Goal: Task Accomplishment & Management: Manage account settings

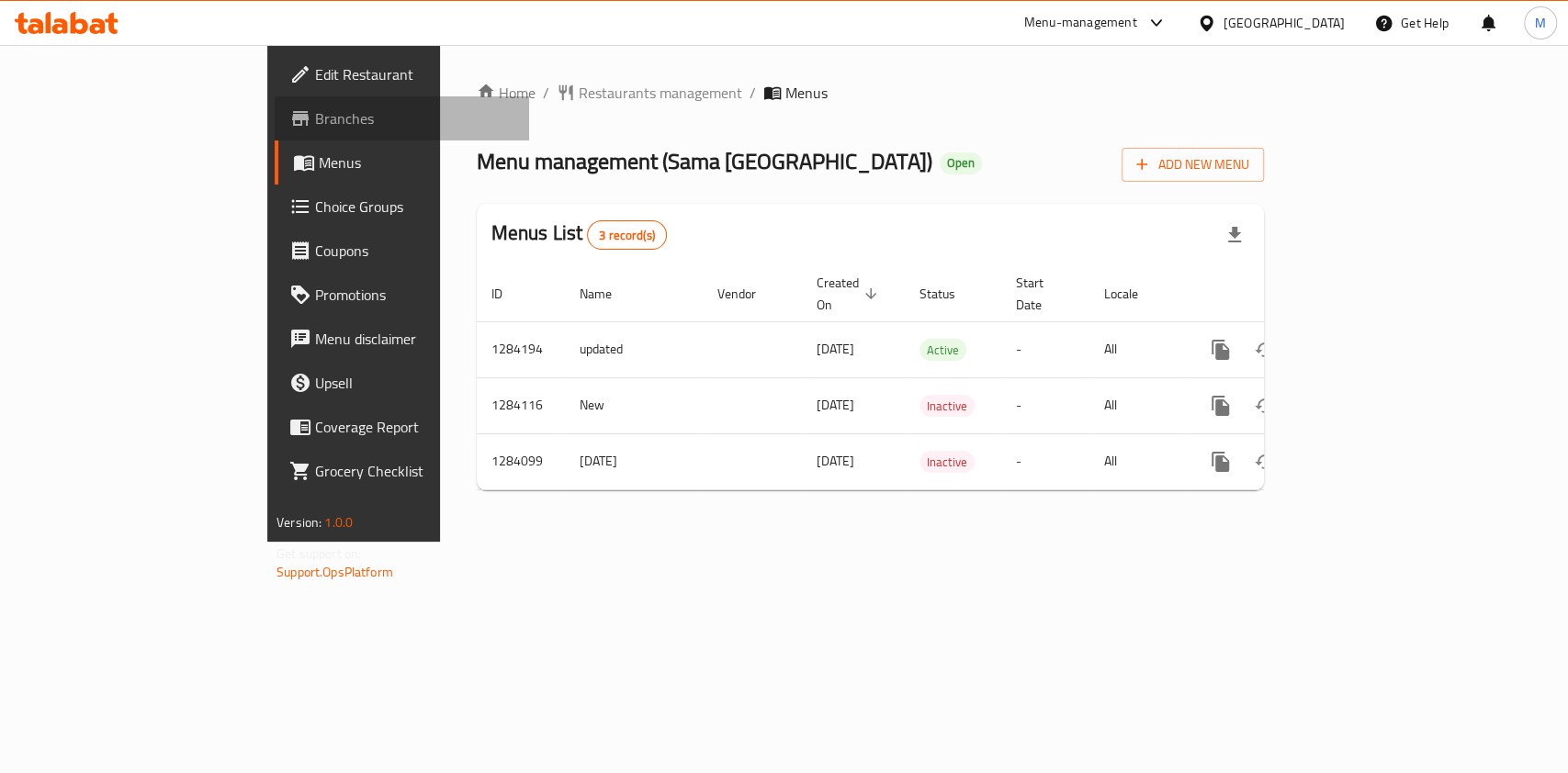
click at [275, 133] on link "Branches" at bounding box center [402, 118] width 255 height 44
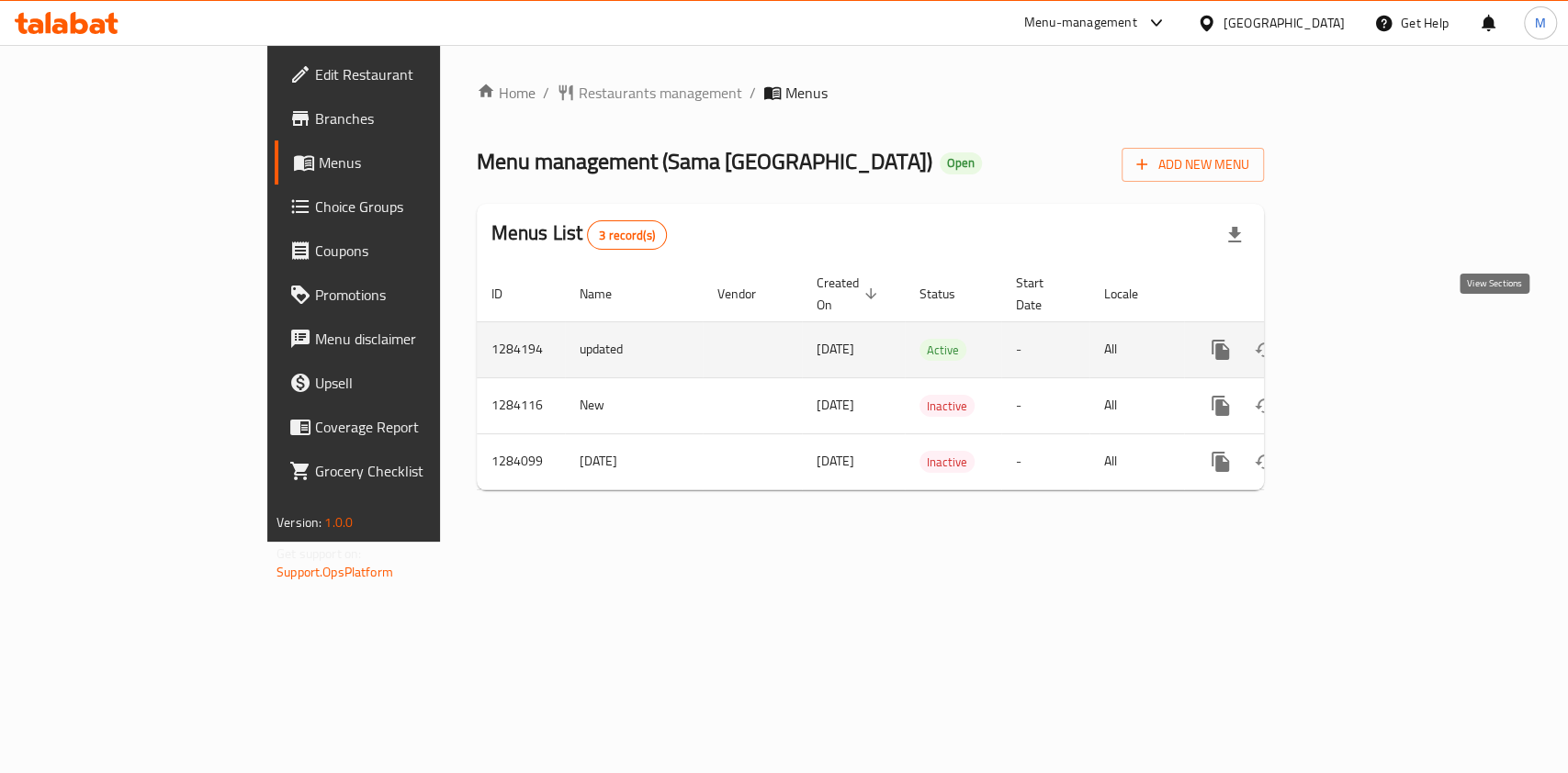
click at [1362, 342] on icon "enhanced table" at bounding box center [1353, 350] width 17 height 17
click at [1376, 328] on link "enhanced table" at bounding box center [1353, 349] width 44 height 44
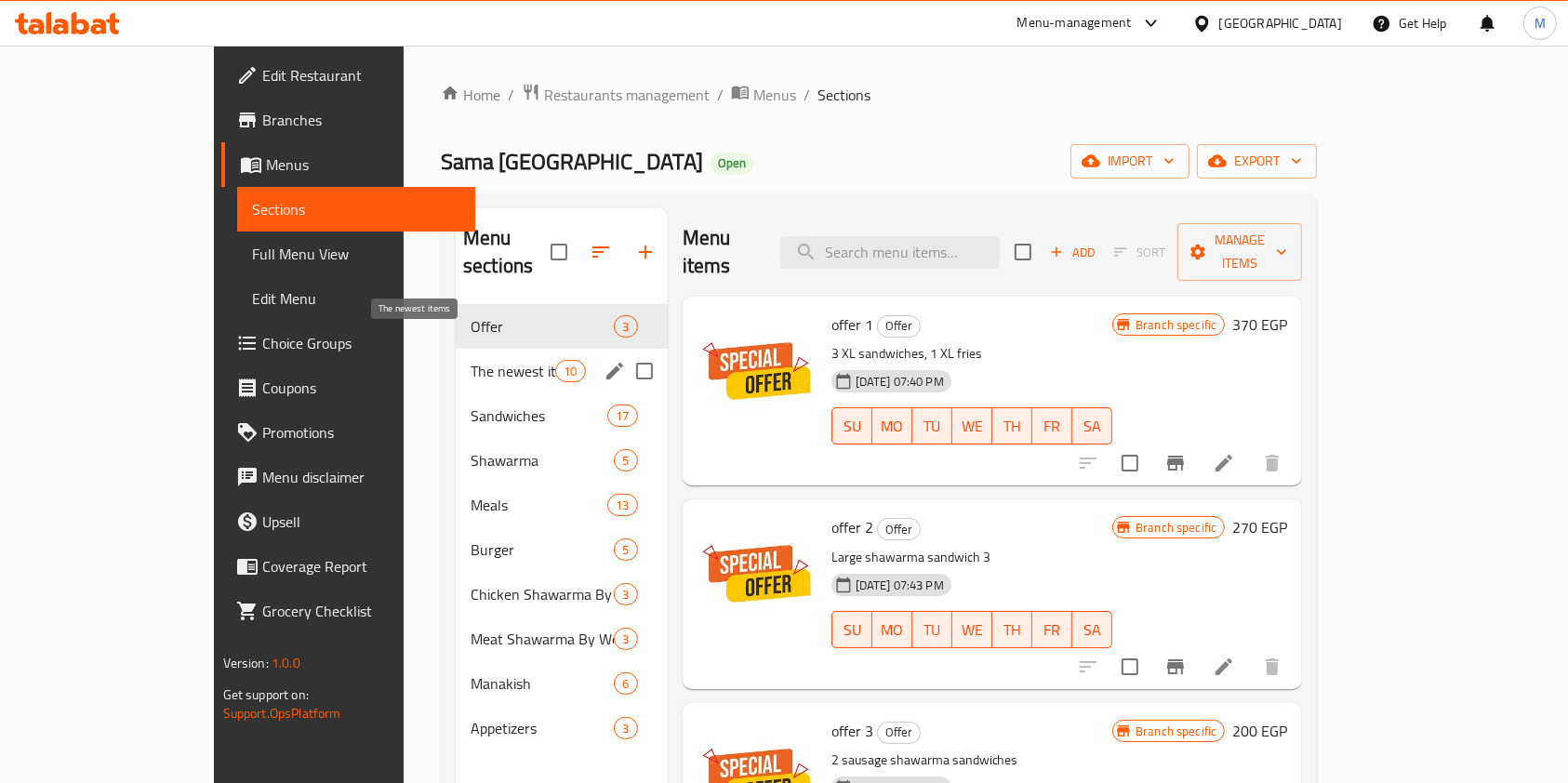
click at [471, 360] on span "The newest items" at bounding box center [513, 372] width 85 height 23
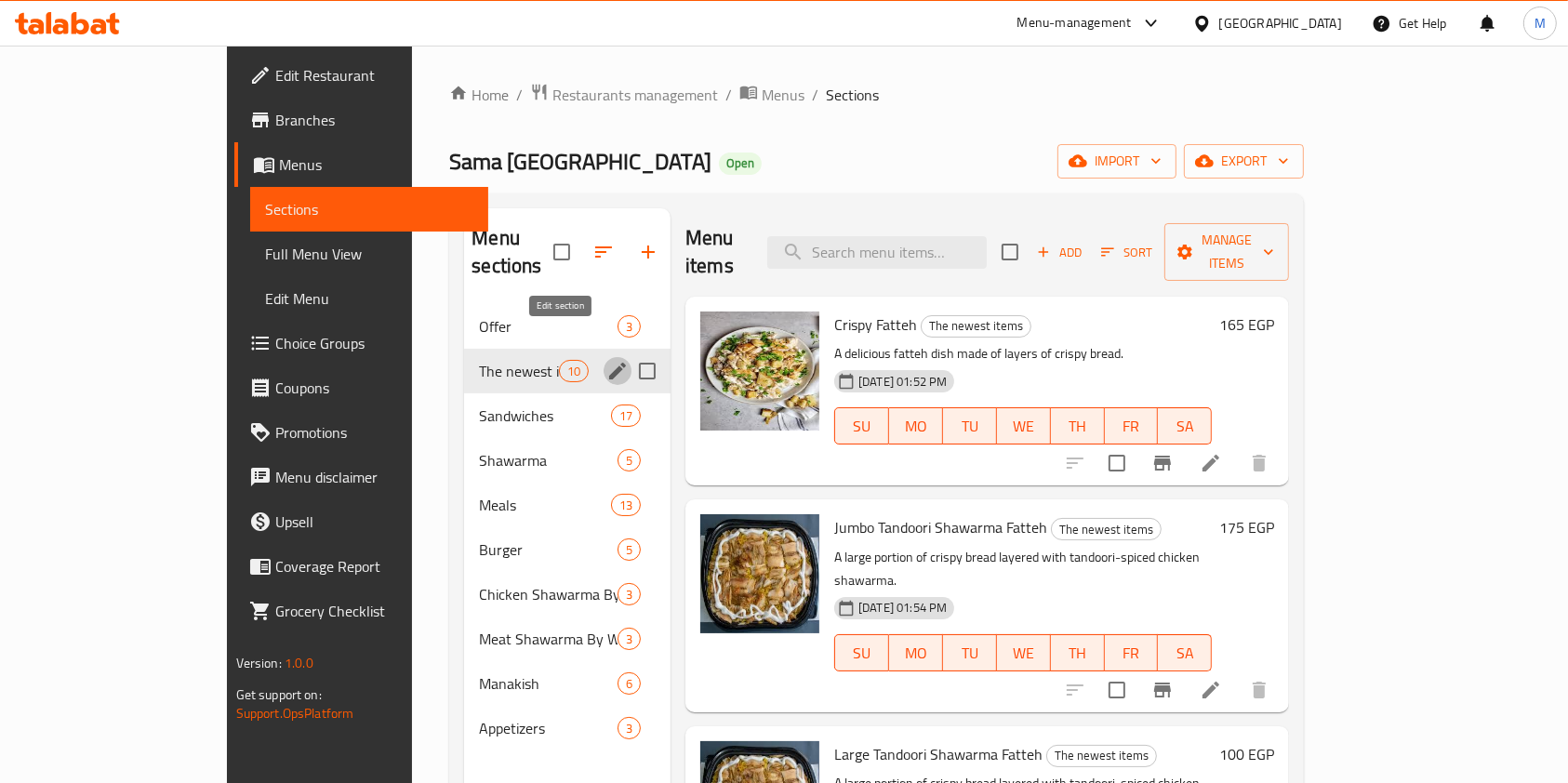
click at [606, 360] on icon "edit" at bounding box center [617, 372] width 23 height 23
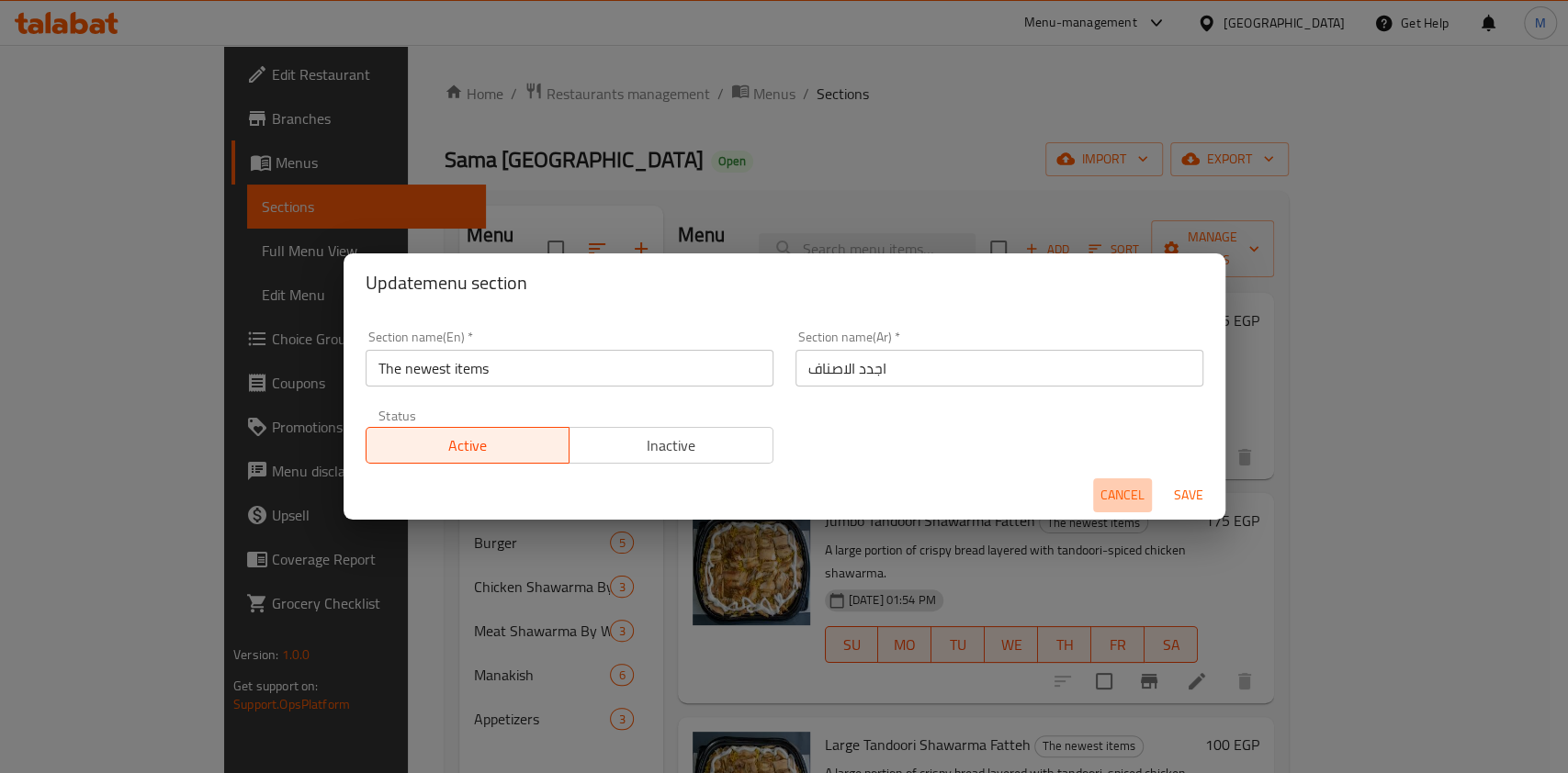
click at [1116, 496] on span "Cancel" at bounding box center [1123, 495] width 44 height 23
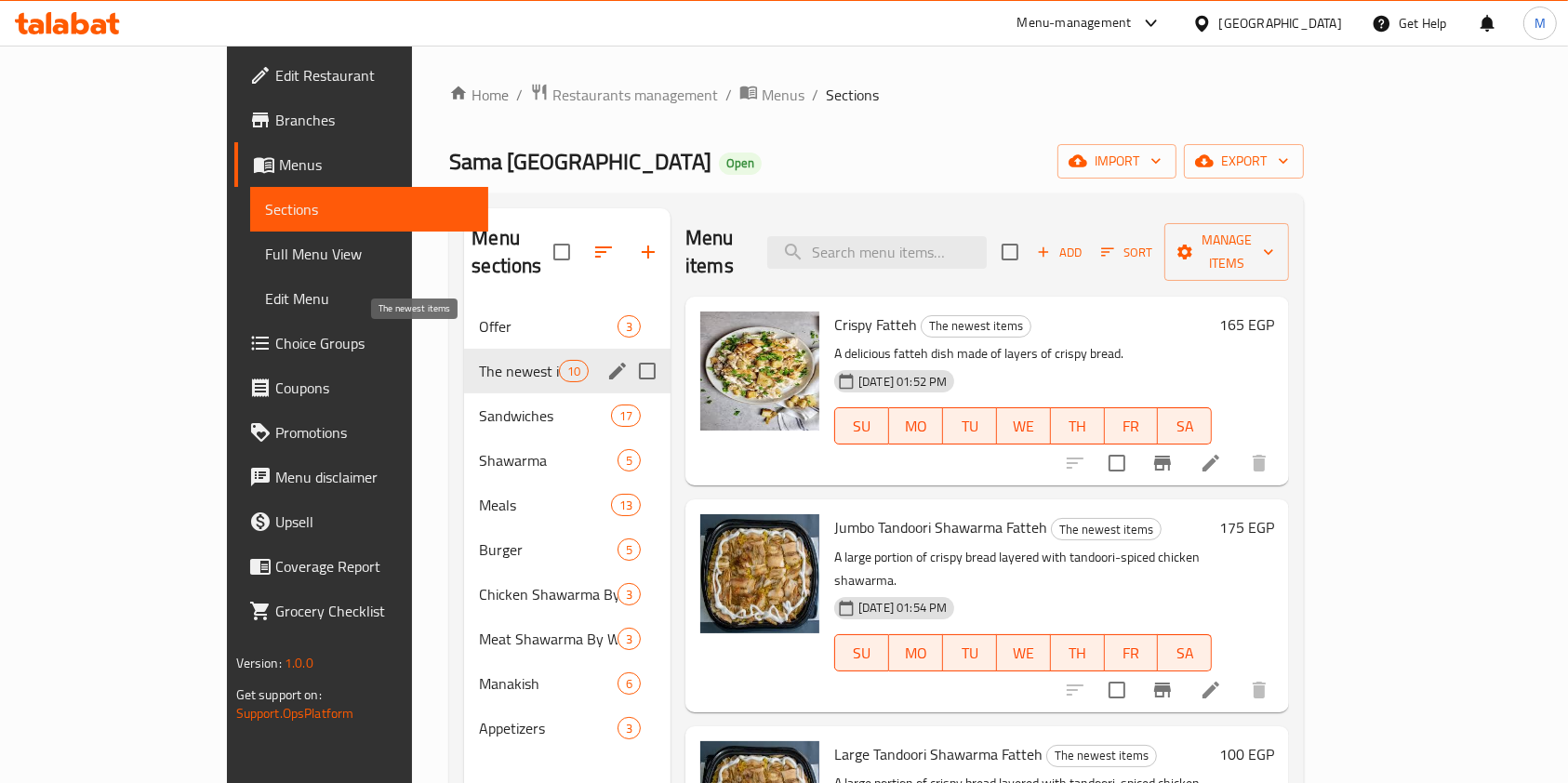
click at [479, 360] on span "The newest items" at bounding box center [519, 372] width 79 height 23
click at [606, 360] on icon "edit" at bounding box center [617, 372] width 23 height 23
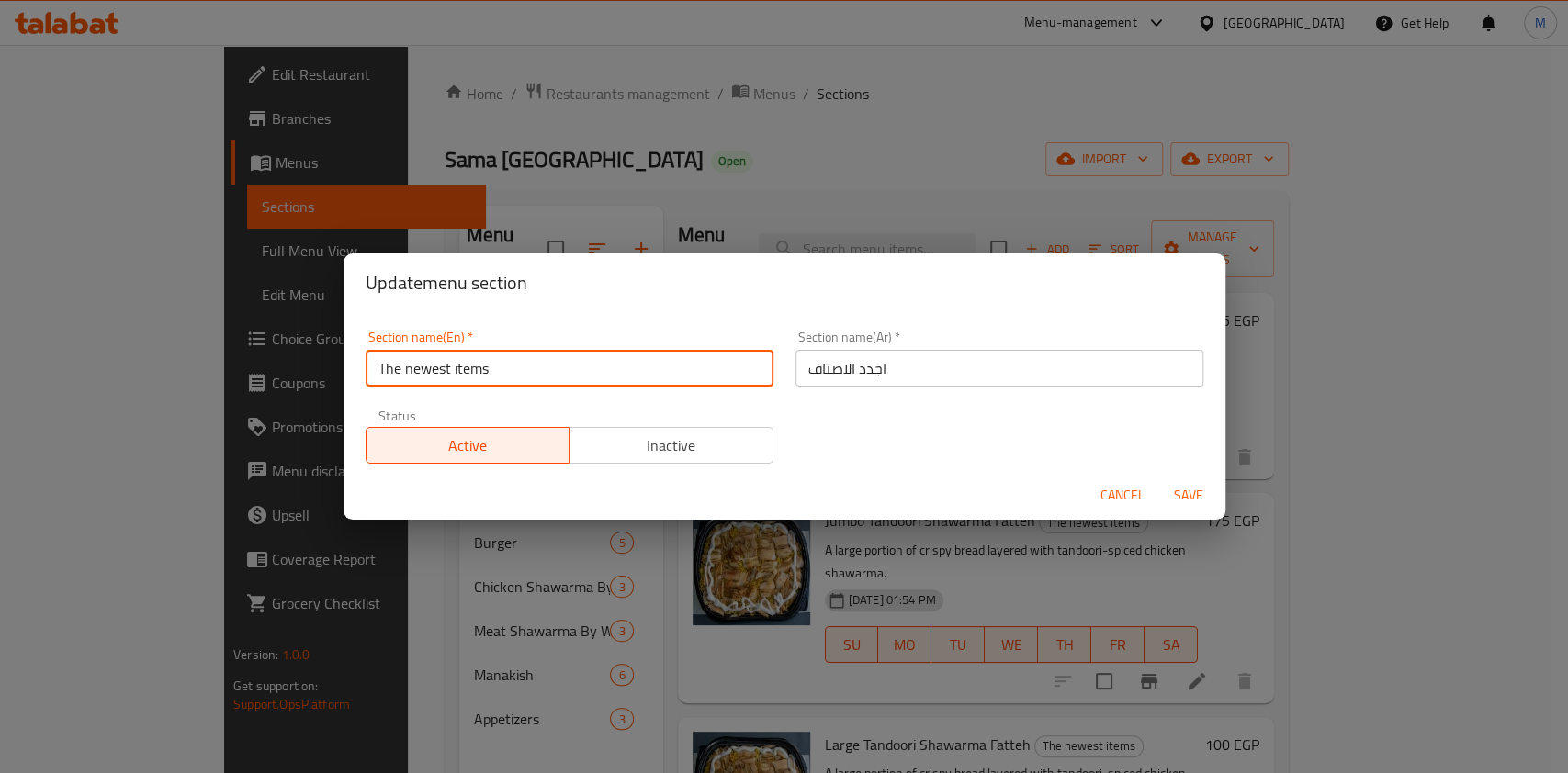
drag, startPoint x: 529, startPoint y: 364, endPoint x: 360, endPoint y: 370, distance: 169.1
click at [360, 370] on div "Section name(En)   * The newest items Section name(En) *" at bounding box center [570, 358] width 430 height 78
click at [719, 310] on div "Update menu section" at bounding box center [784, 283] width 882 height 59
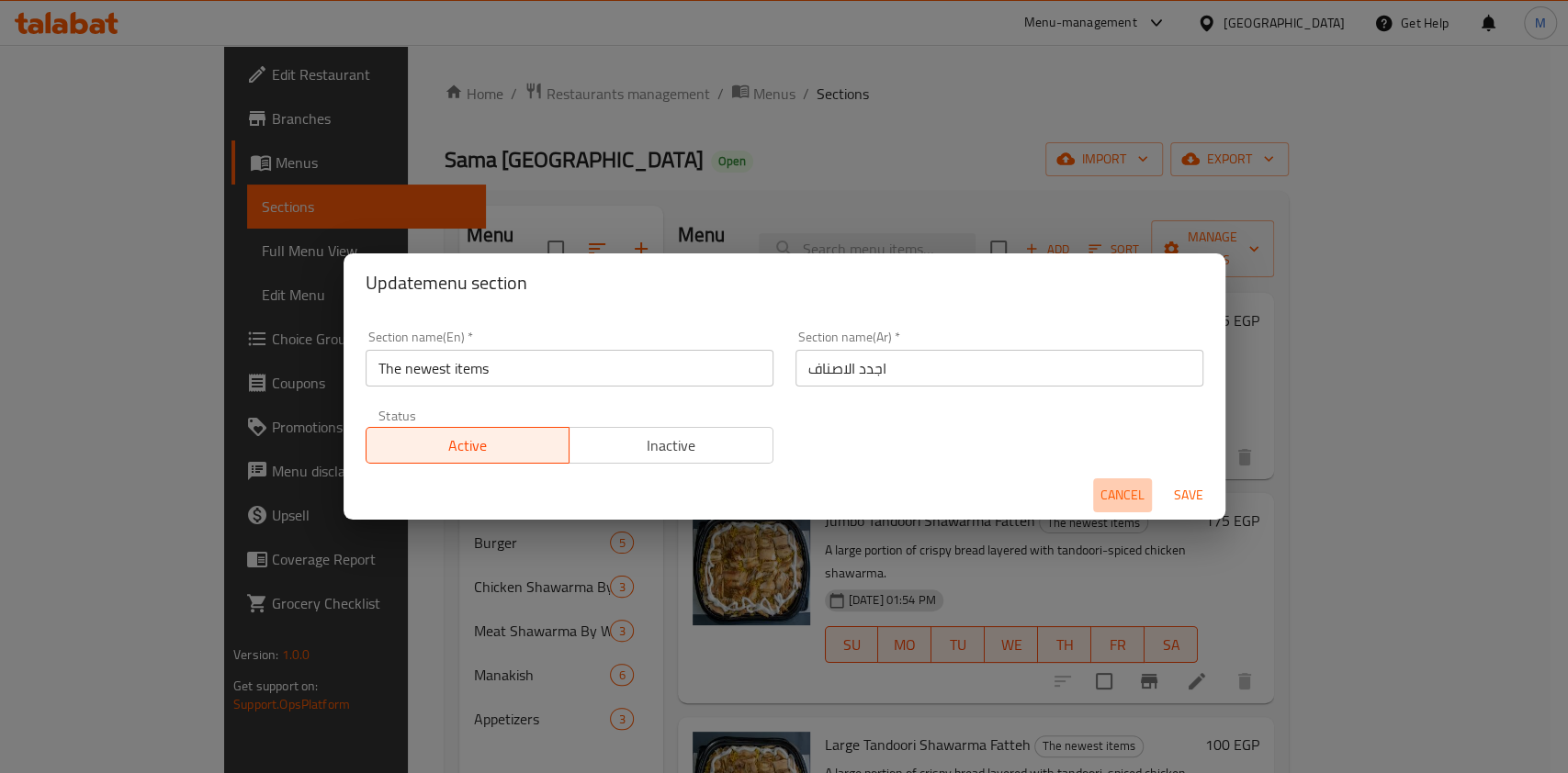
click at [1123, 503] on span "Cancel" at bounding box center [1123, 495] width 44 height 23
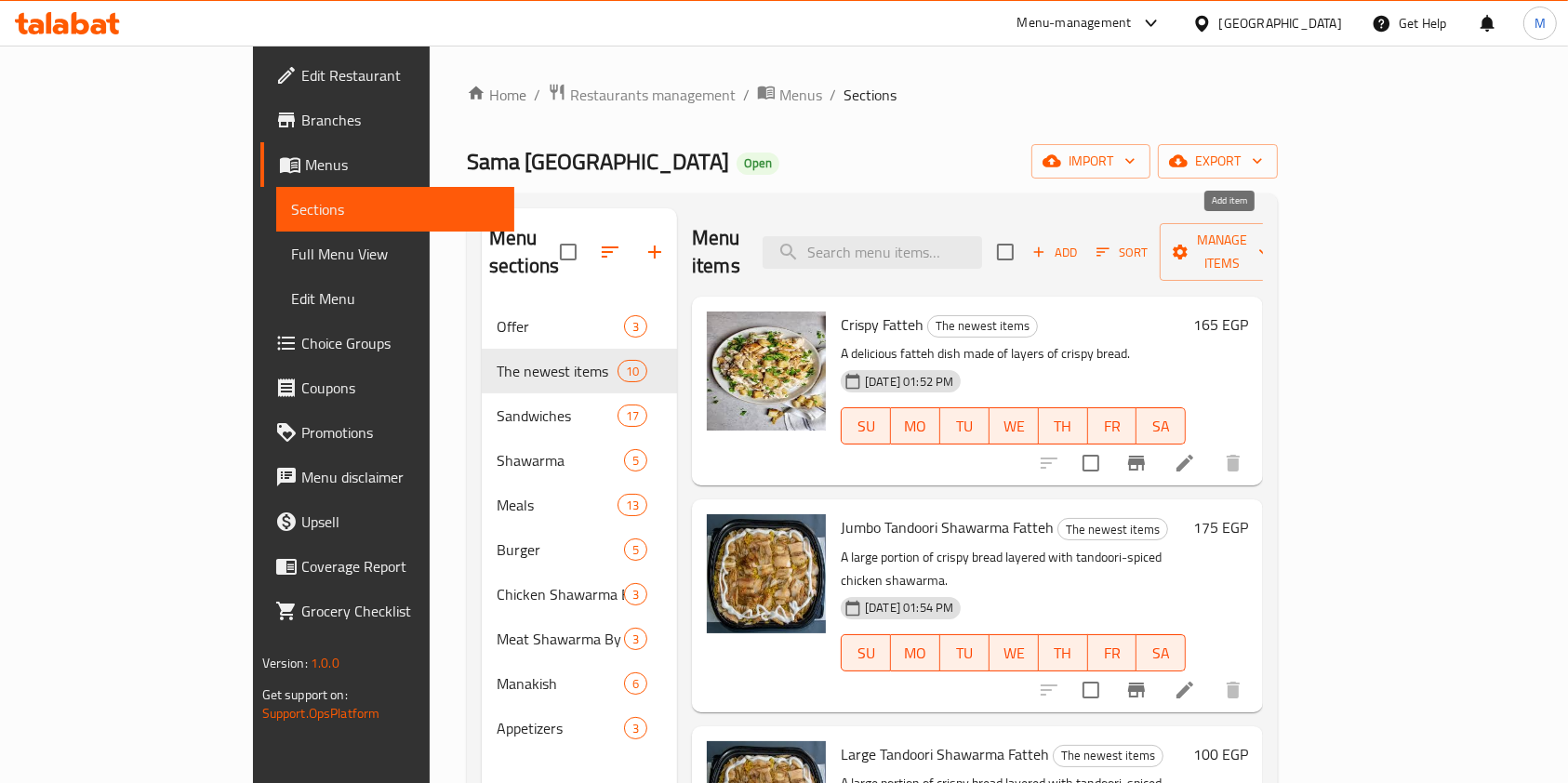
click at [1079, 242] on span "Add" at bounding box center [1054, 252] width 50 height 22
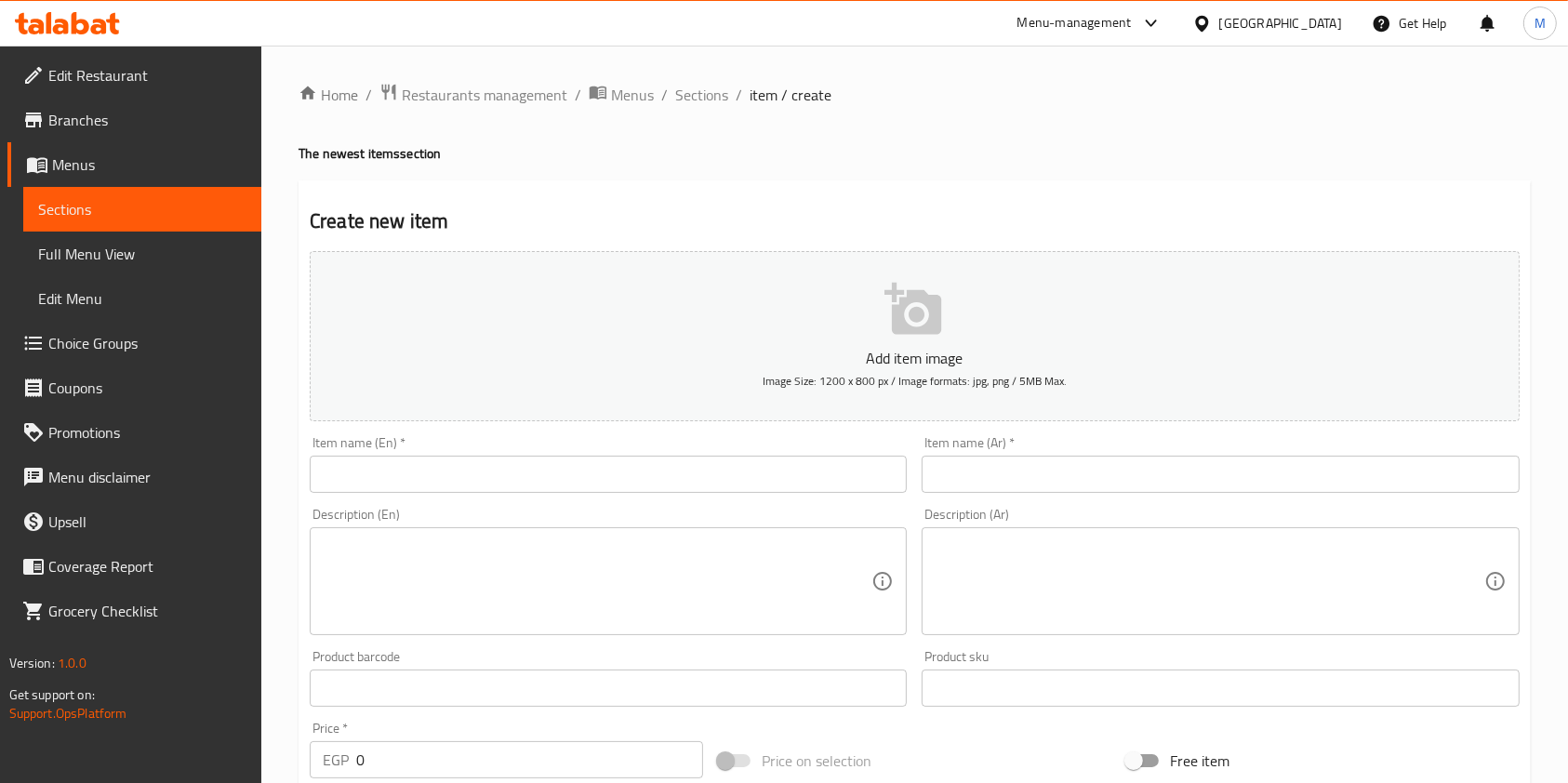
click at [619, 471] on input "text" at bounding box center [609, 474] width 597 height 37
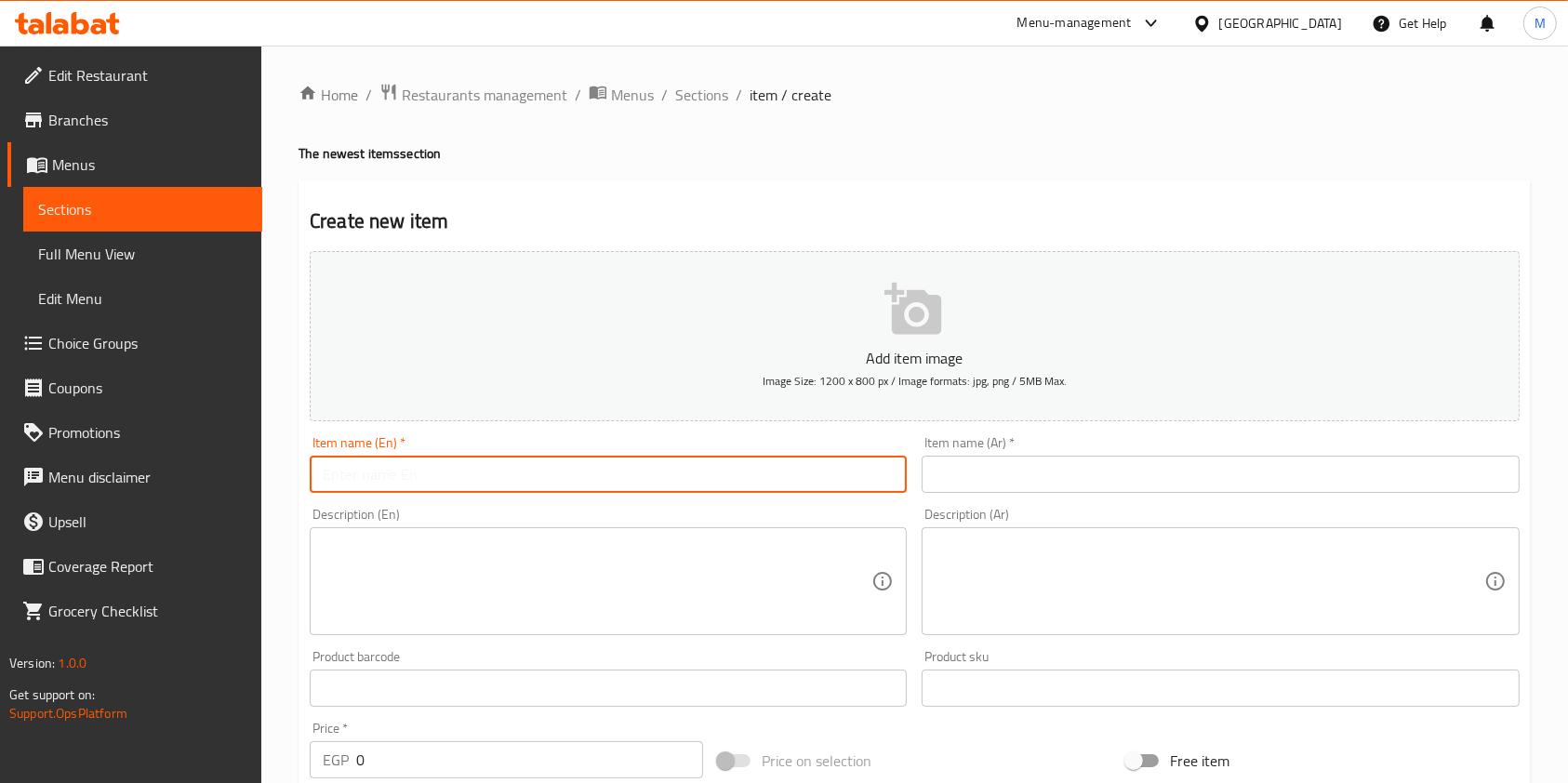
paste input "1 kg of mixed grilled meat"
type input "1 kg of mixed grilled meat"
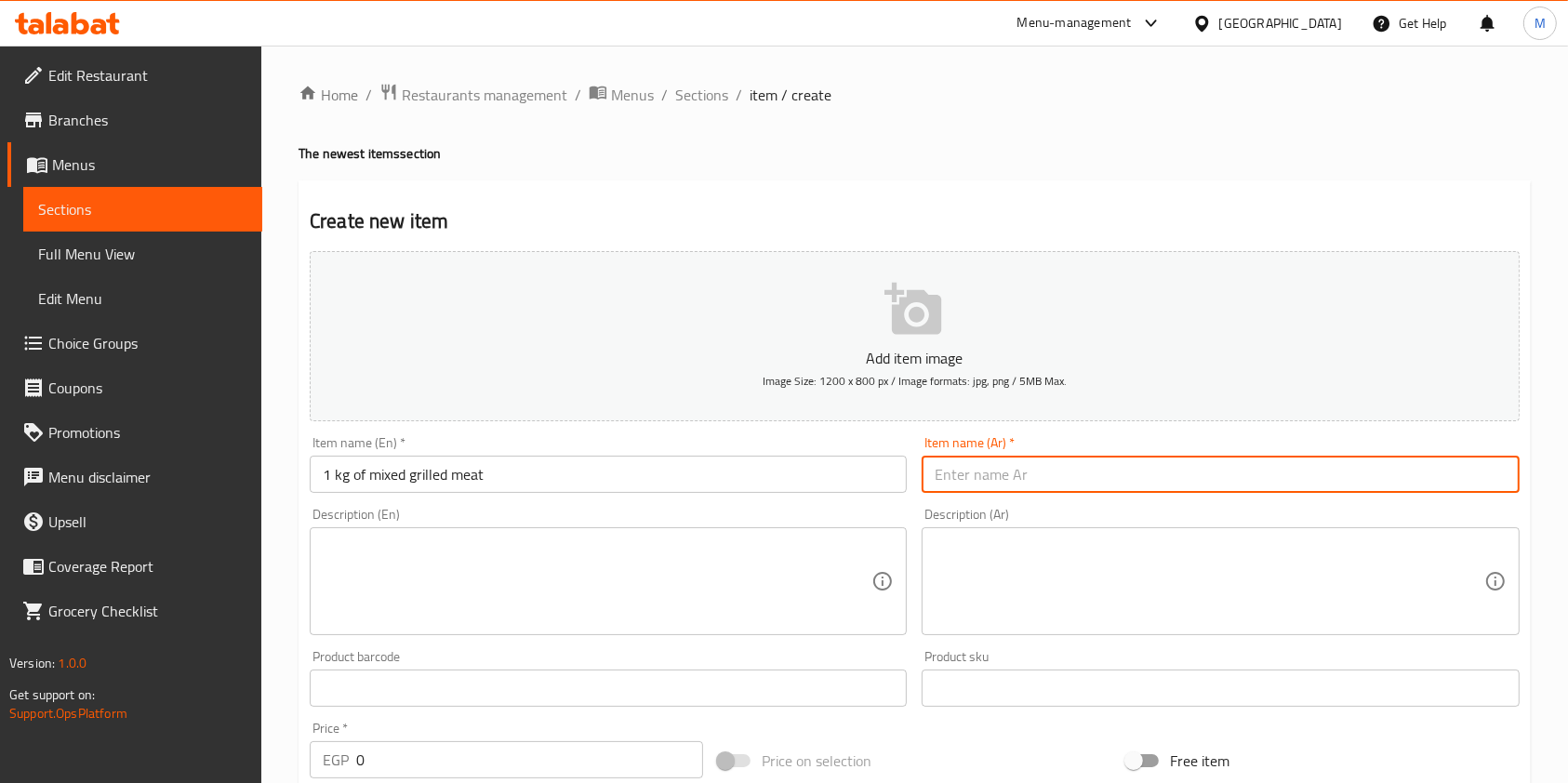
click at [937, 473] on input "text" at bounding box center [1220, 474] width 597 height 37
paste input "كيلو مشاوي مشكل"
type input "كيلو مشاوي مشكل كيلو مشاوي مشكل"
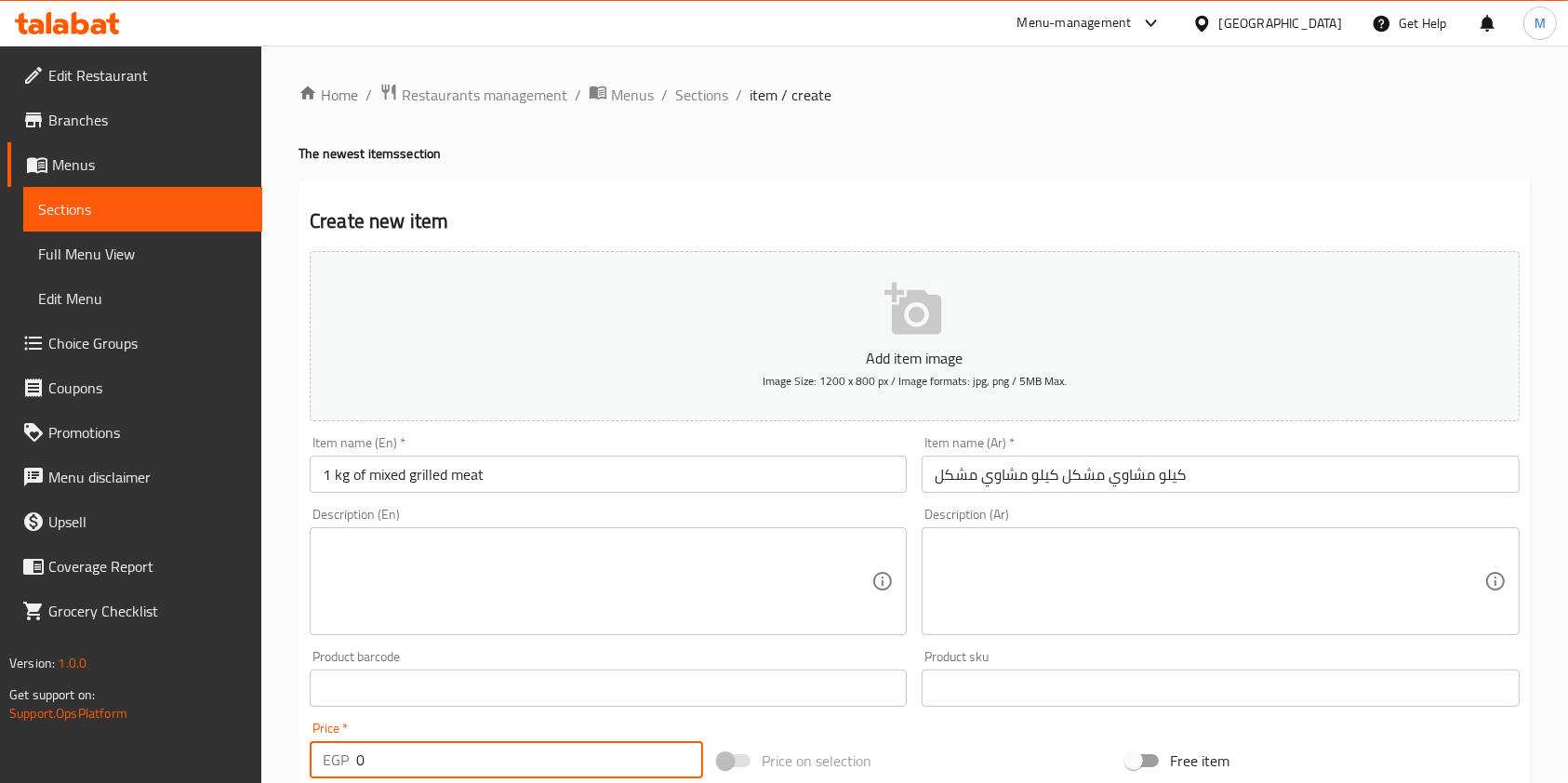
scroll to position [5, 0]
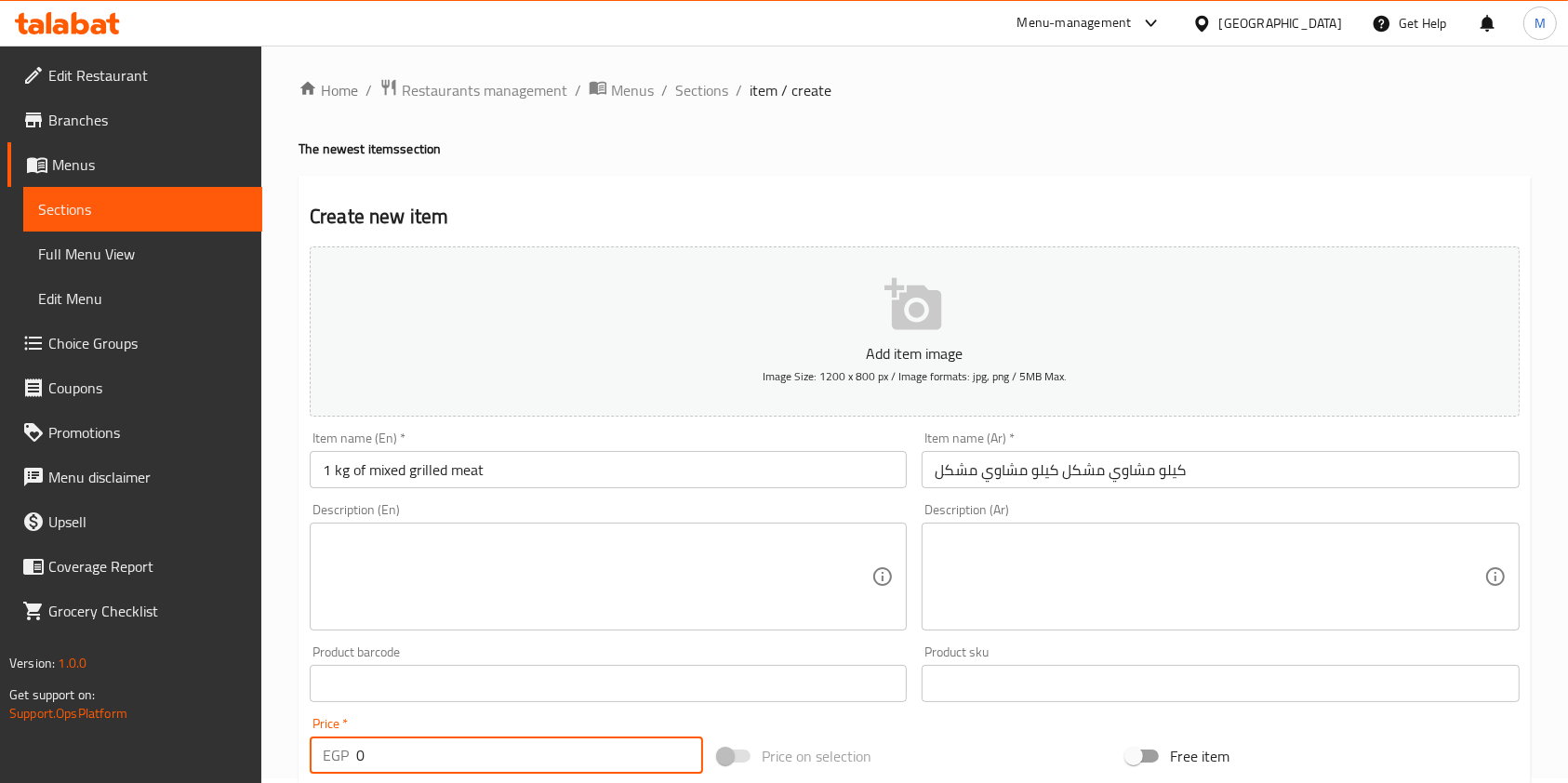
drag, startPoint x: 374, startPoint y: 758, endPoint x: 356, endPoint y: 763, distance: 18.7
click at [356, 763] on input "0" at bounding box center [529, 755] width 347 height 37
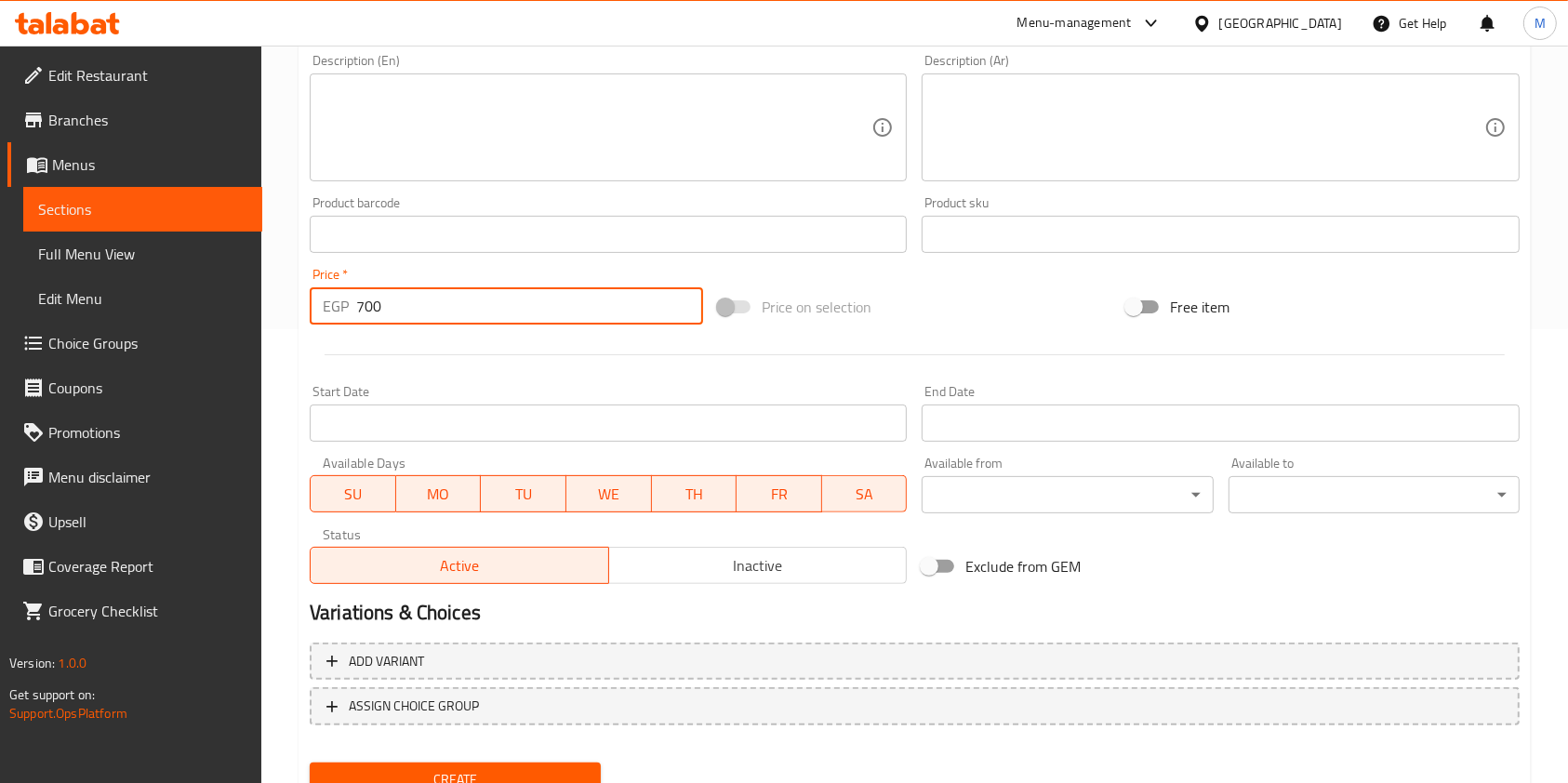
scroll to position [531, 0]
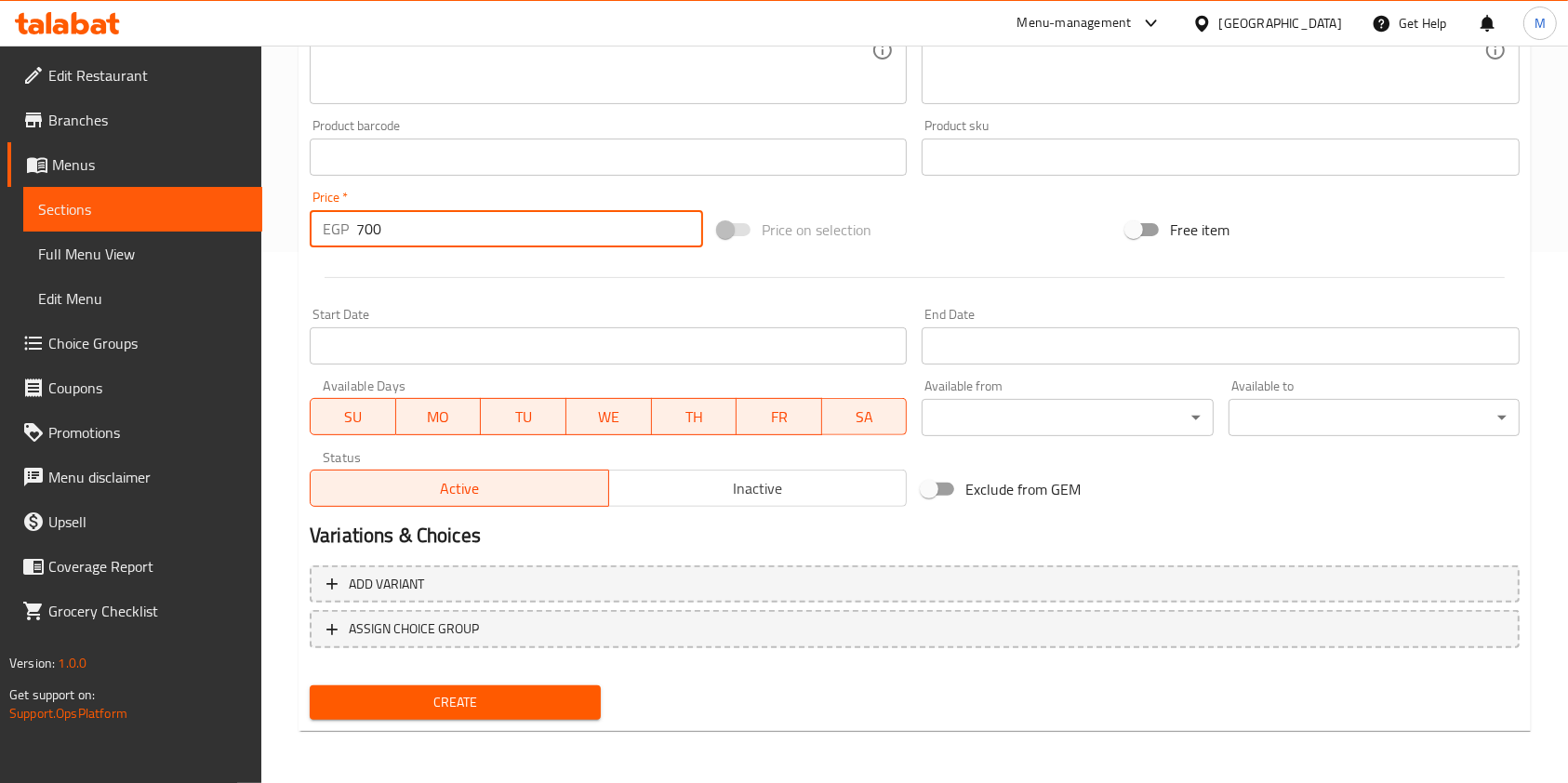
type input "700"
click at [568, 706] on span "Create" at bounding box center [455, 703] width 261 height 24
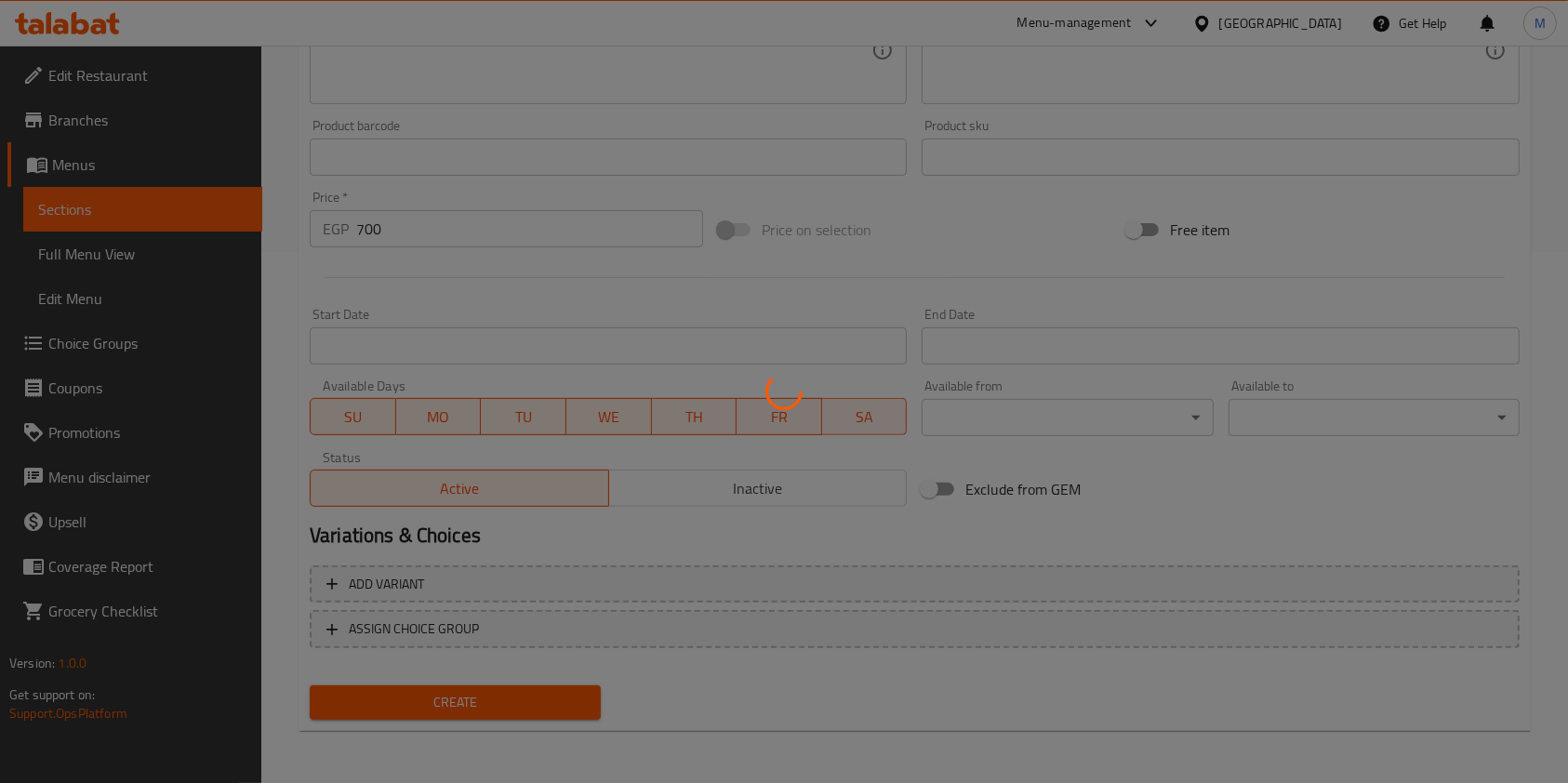
type input "0"
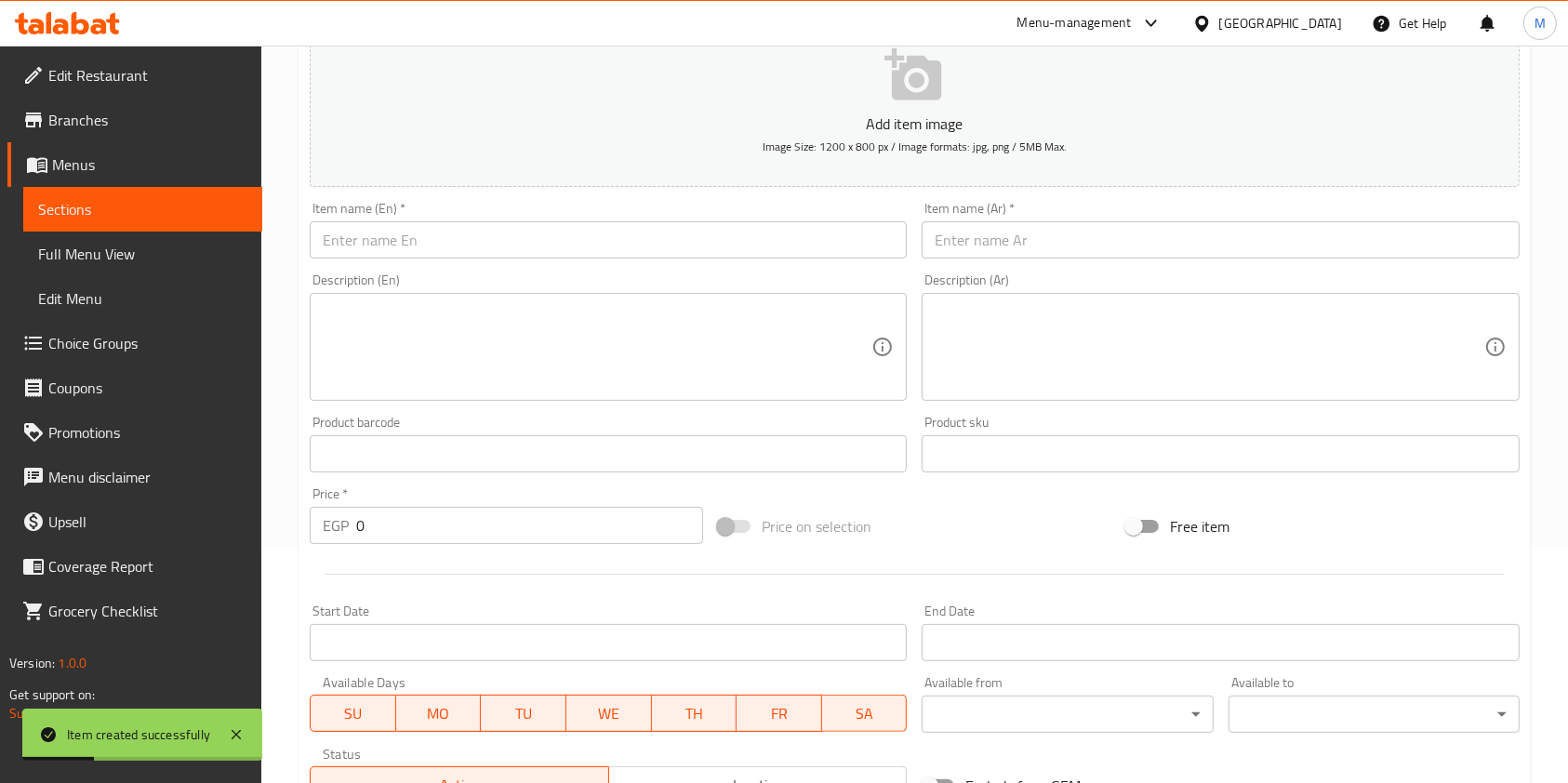
scroll to position [0, 0]
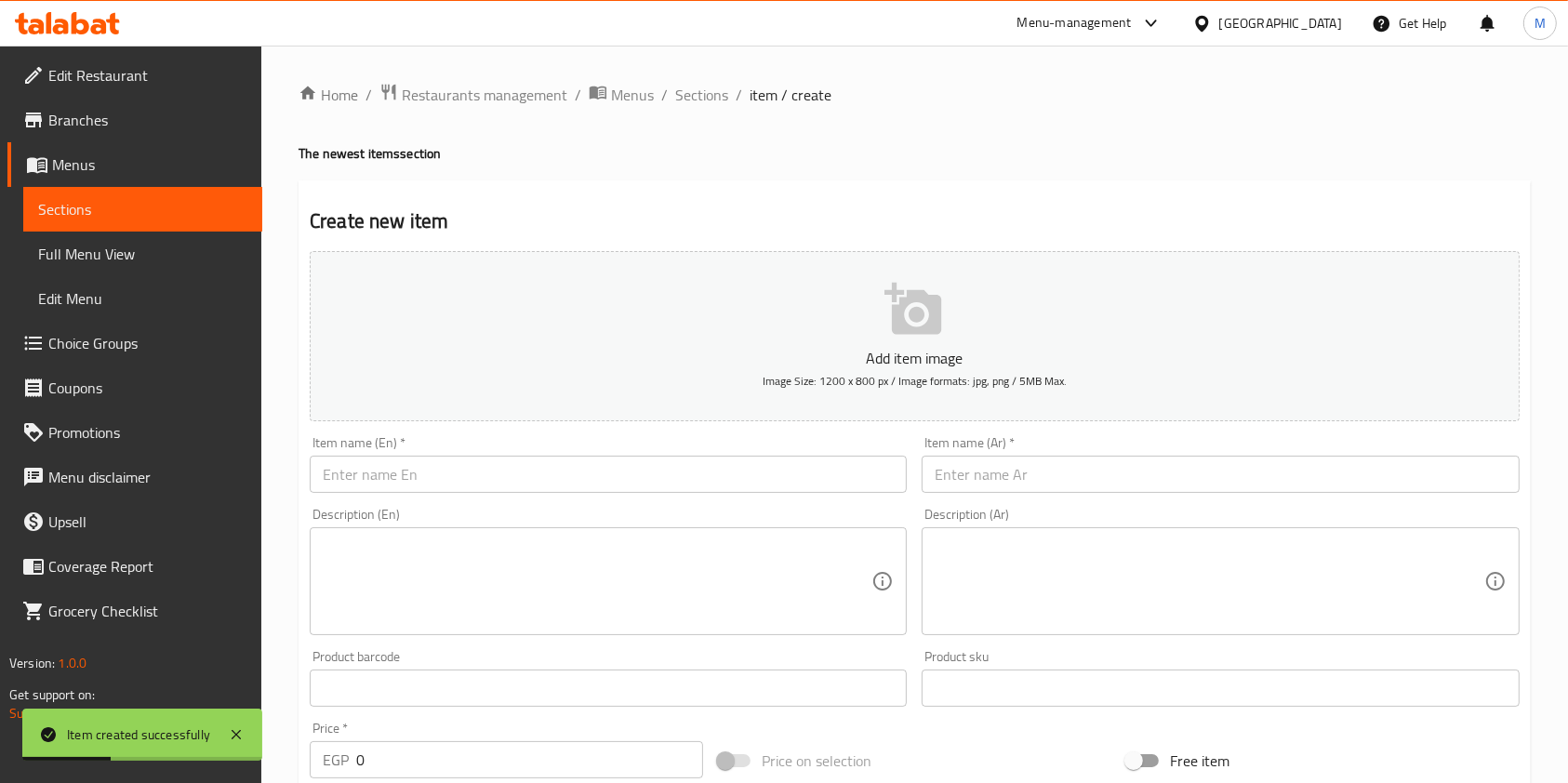
click at [486, 478] on input "text" at bounding box center [609, 474] width 597 height 37
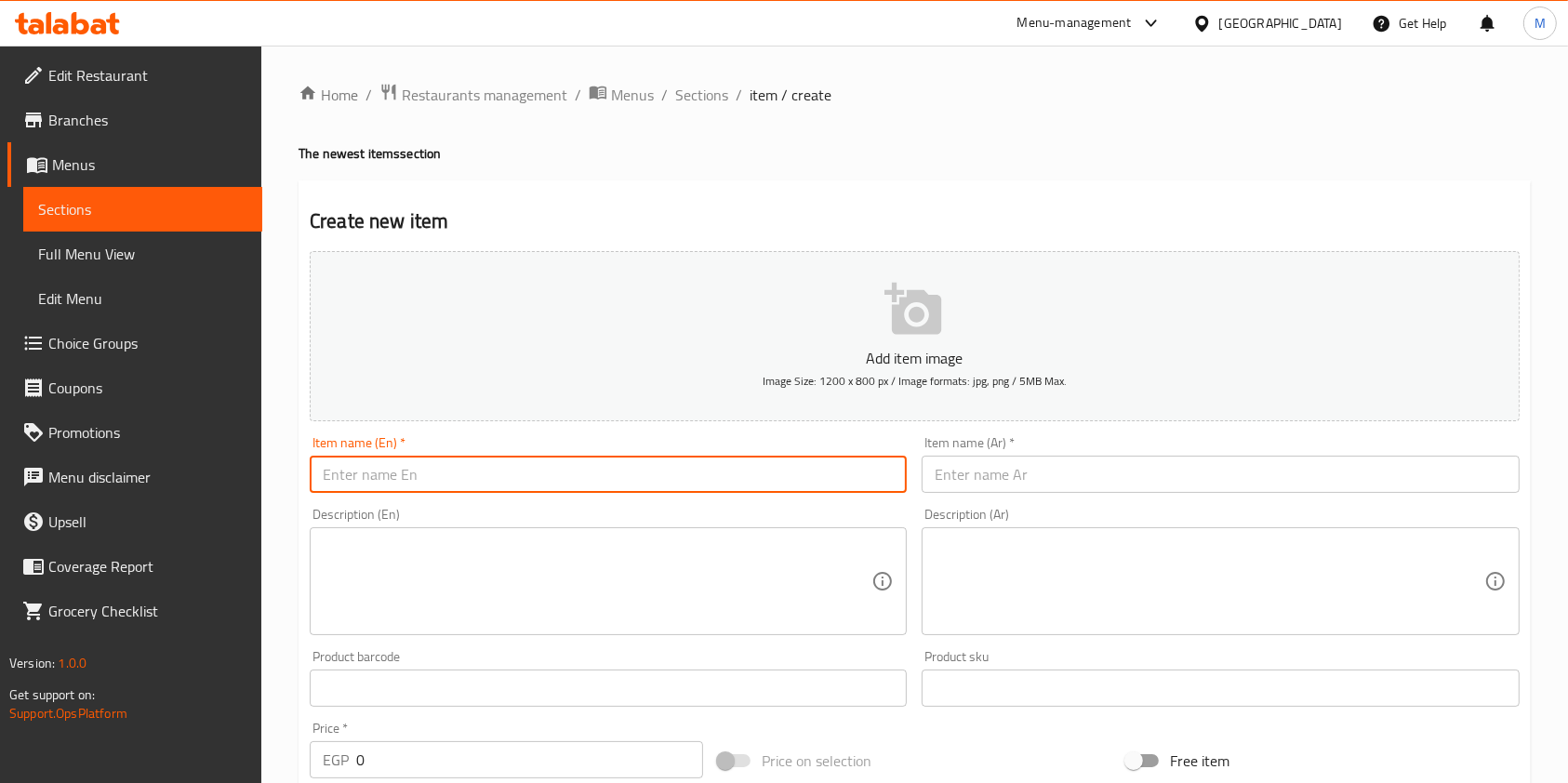
paste input "Grilled meat sandwich"
type input "Grilled meat sandwich"
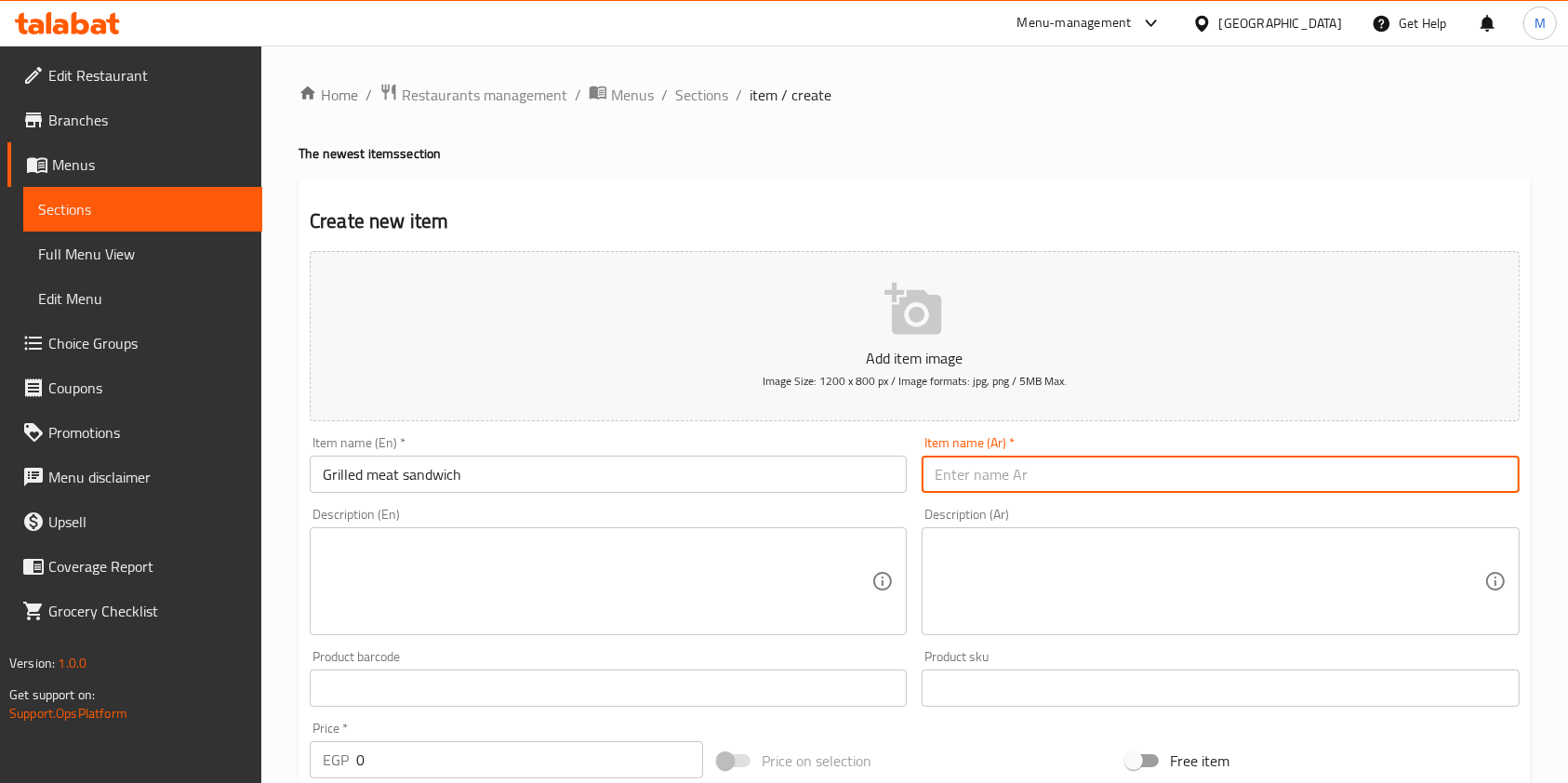
click at [931, 469] on input "text" at bounding box center [1220, 474] width 597 height 37
paste input "ساندوتش لحمه مشويه"
type input "ساندوتش لحمه مشويه"
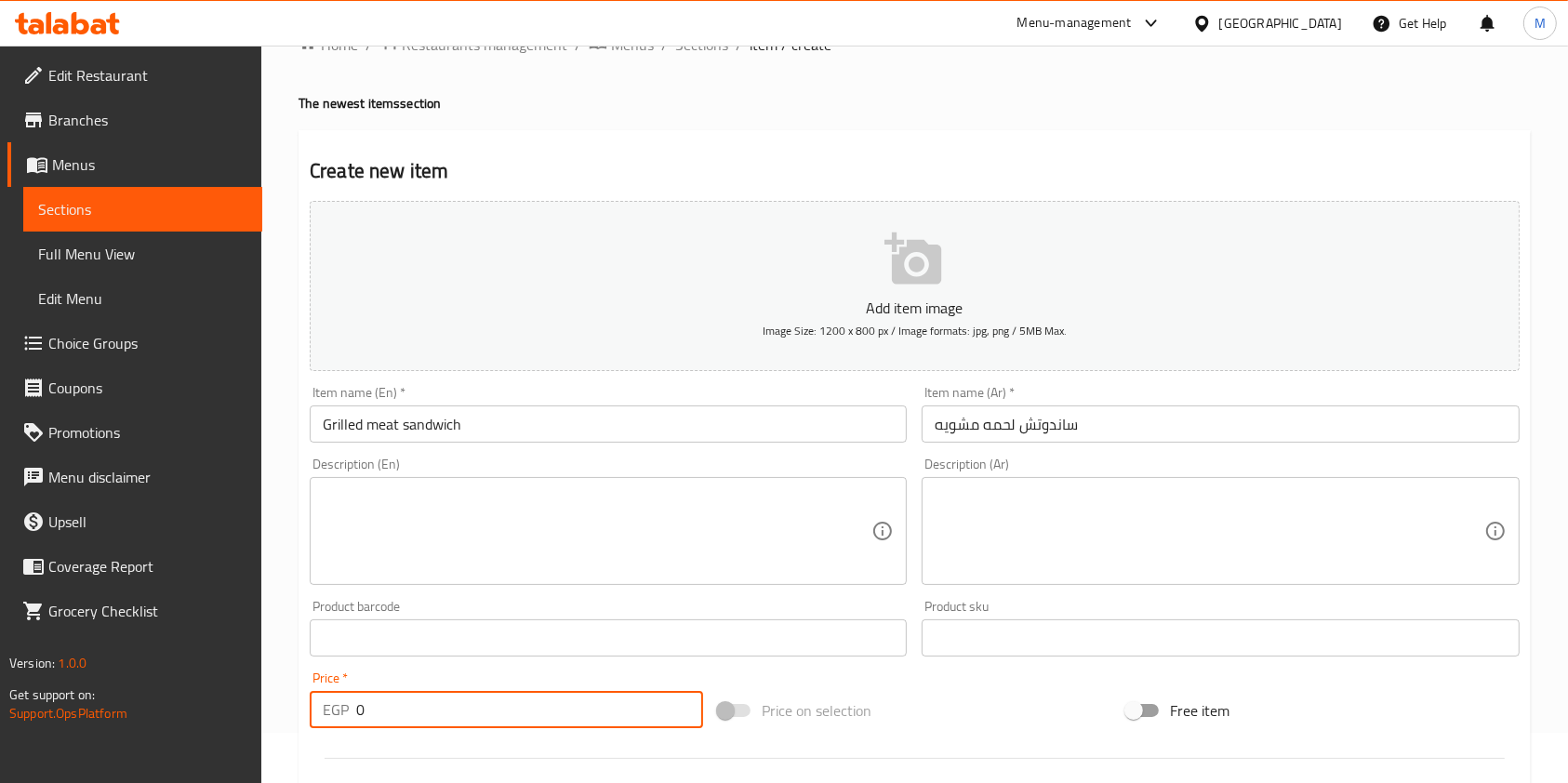
scroll to position [110, 0]
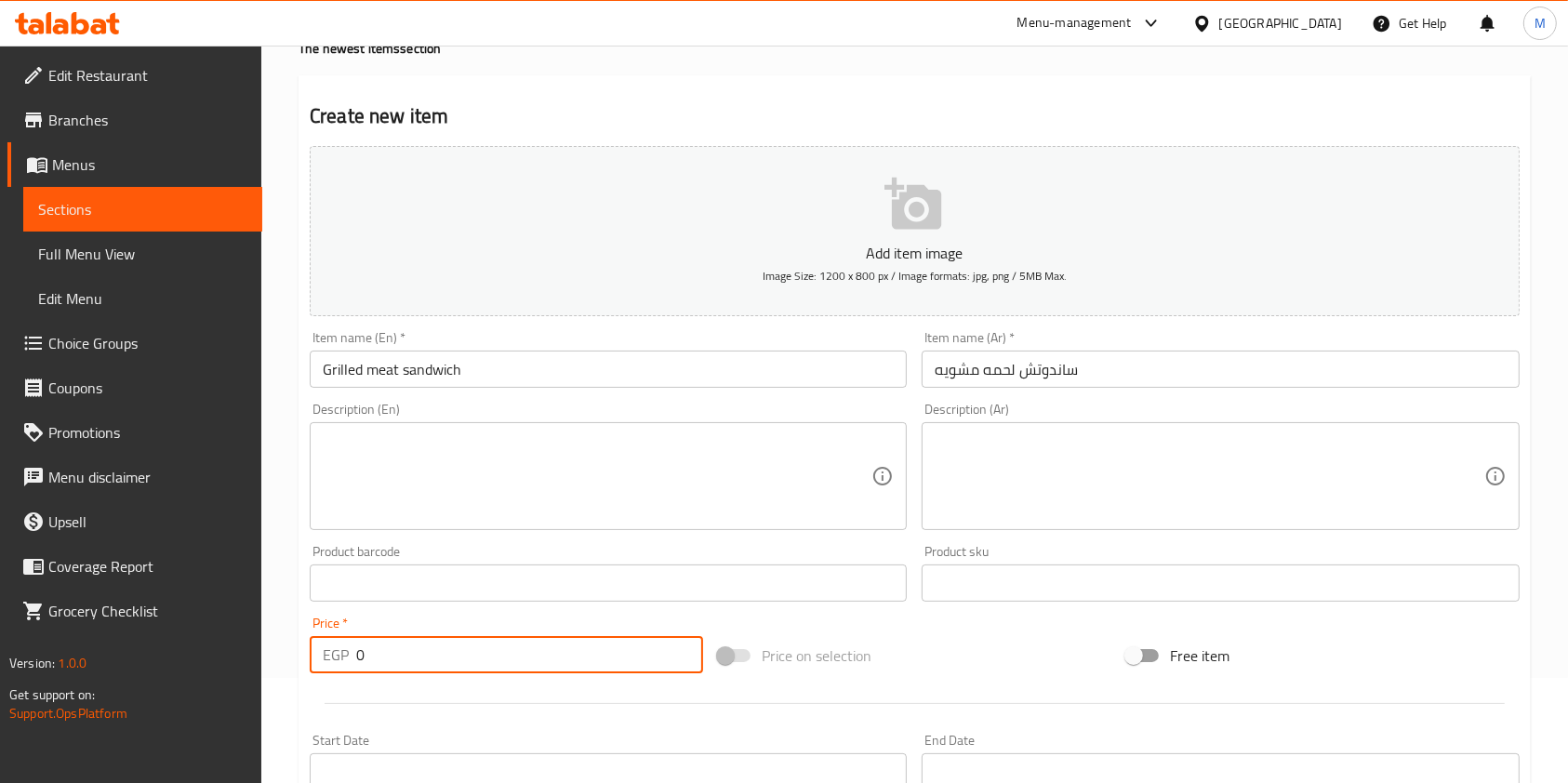
drag, startPoint x: 380, startPoint y: 764, endPoint x: 355, endPoint y: 773, distance: 26.6
click at [355, 773] on div "Add item image Image Size: 1200 x 800 px / Image formats: jpg, png / 5MB Max. I…" at bounding box center [915, 540] width 1225 height 802
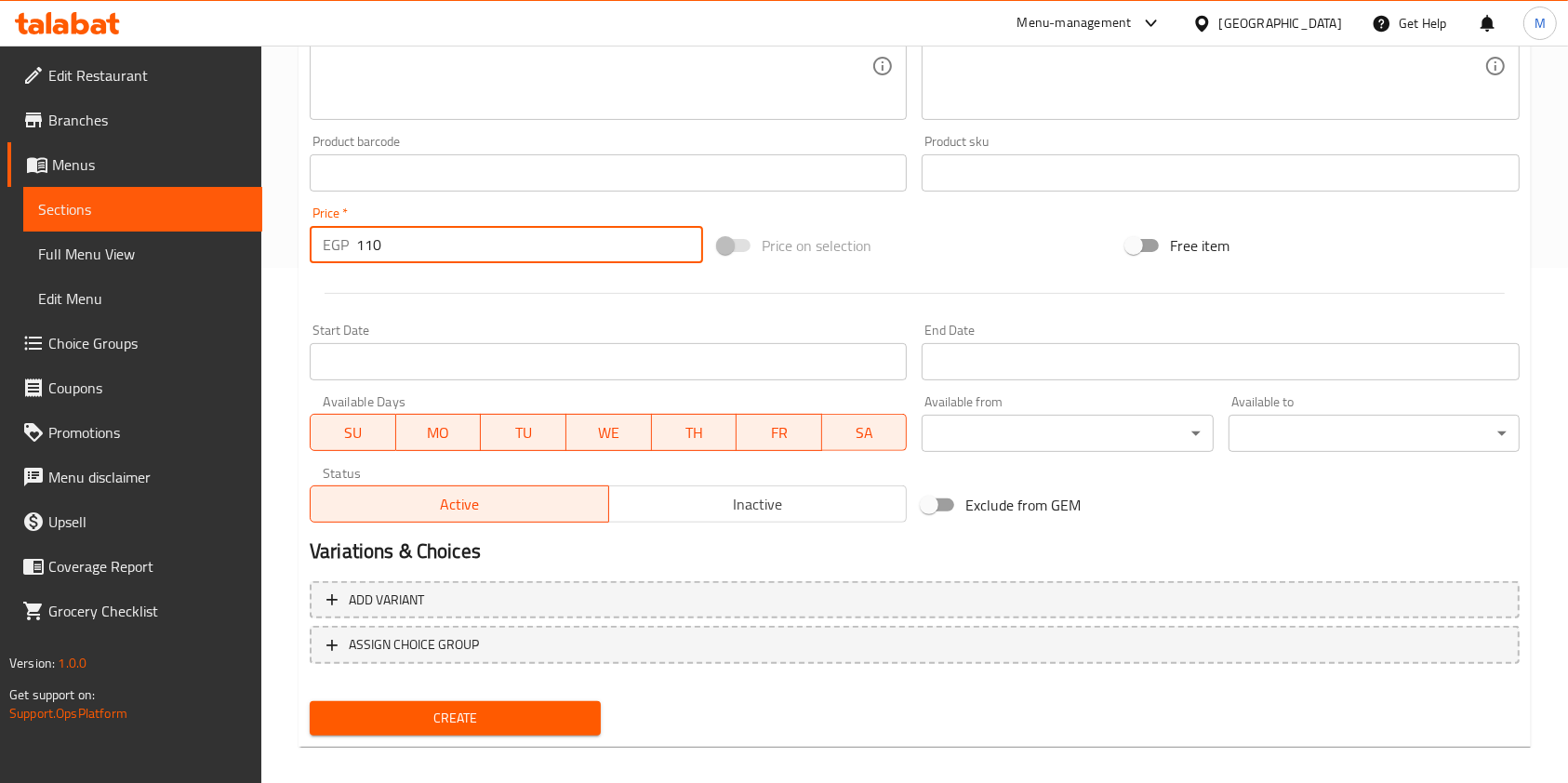
scroll to position [531, 0]
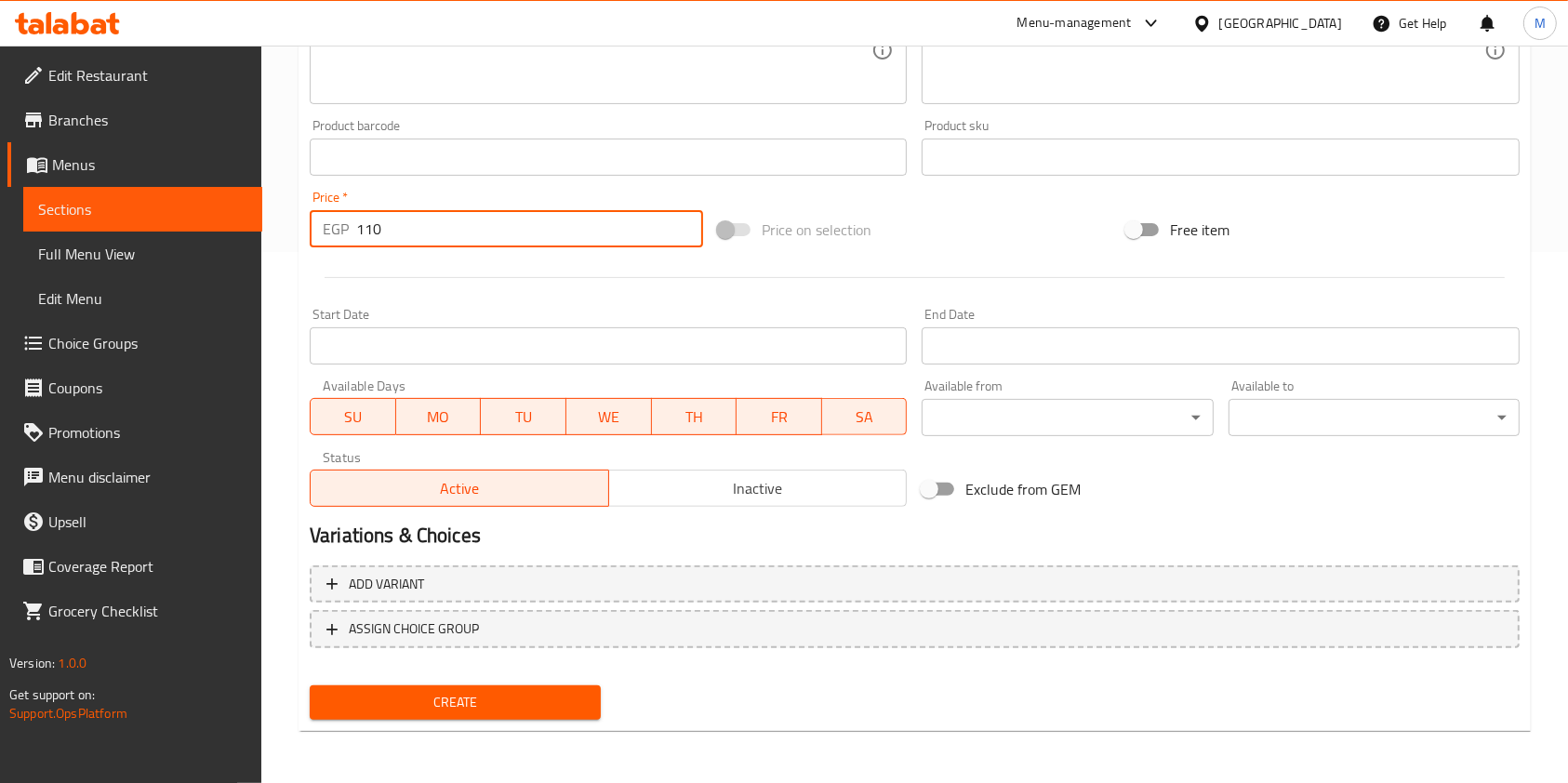
type input "110"
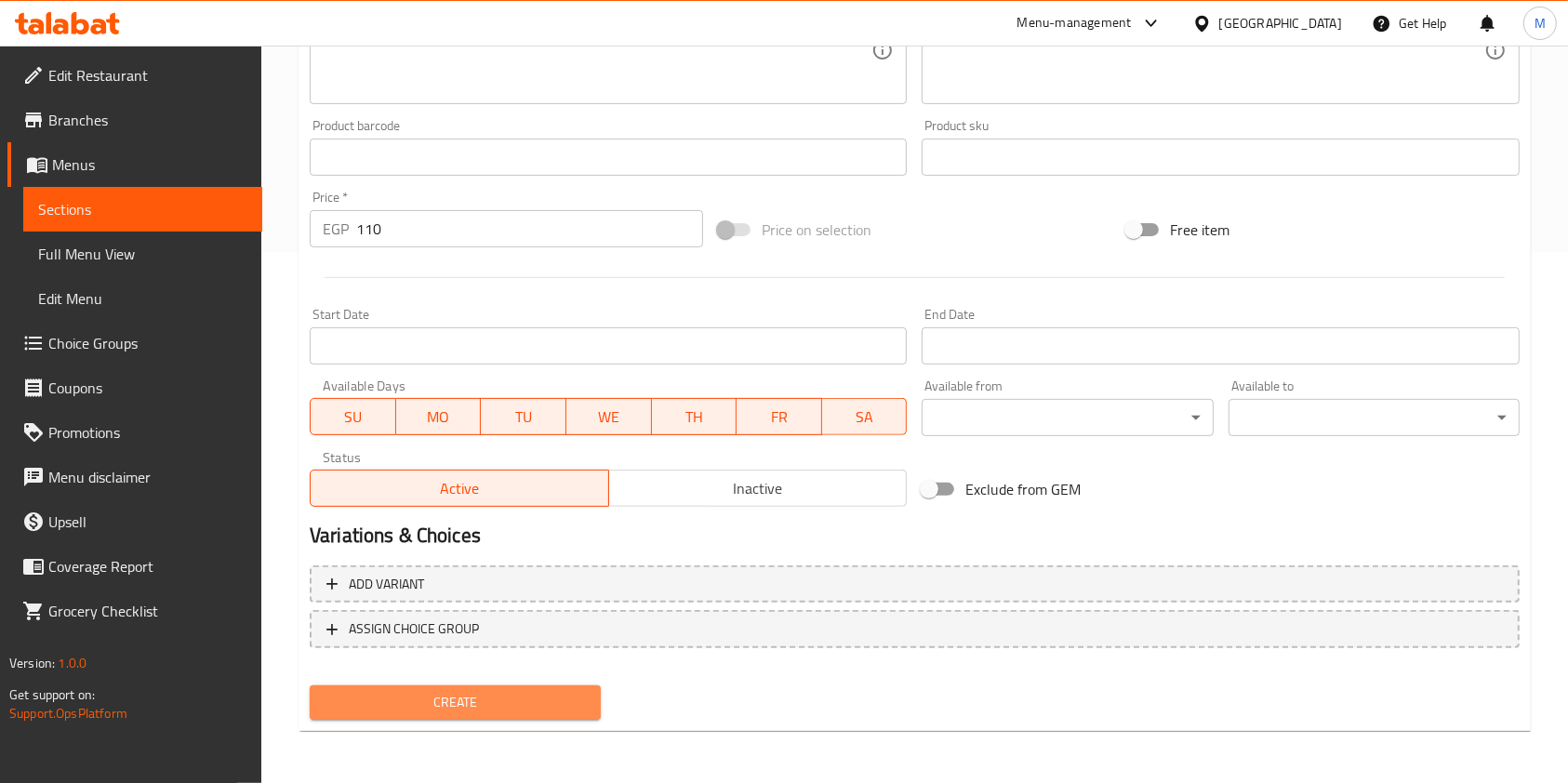
click at [485, 686] on button "Create" at bounding box center [456, 703] width 291 height 34
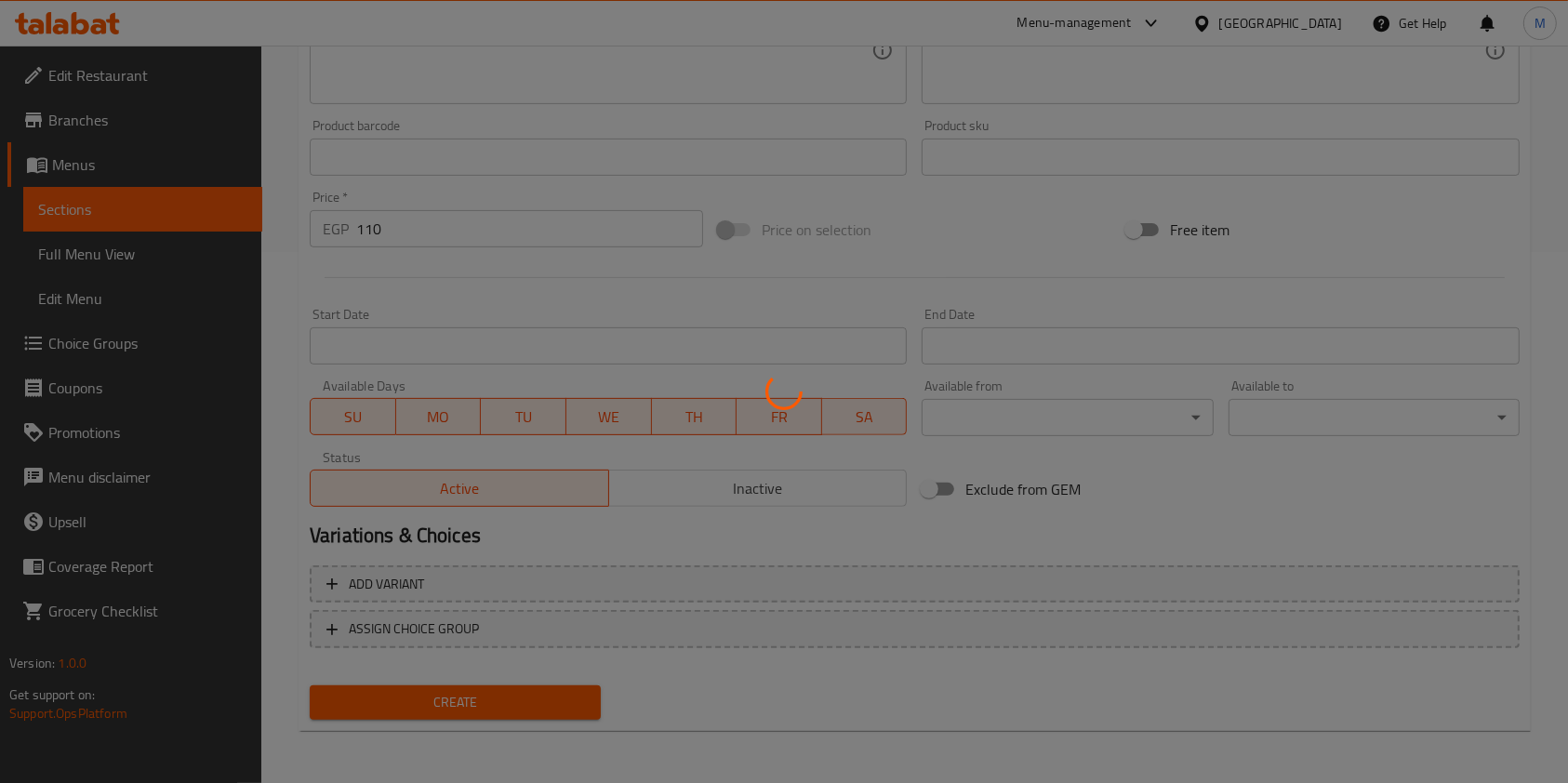
type input "0"
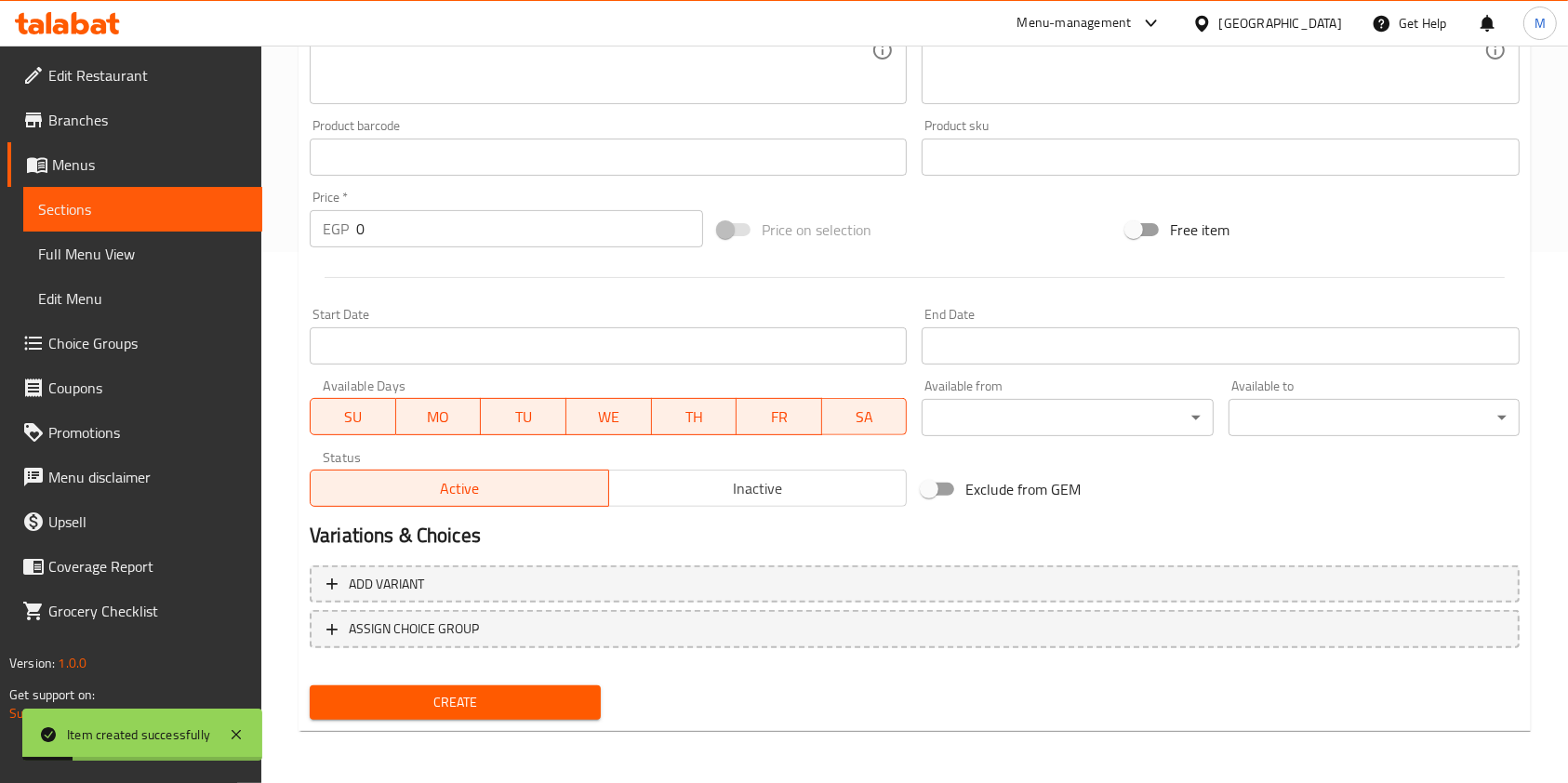
scroll to position [0, 0]
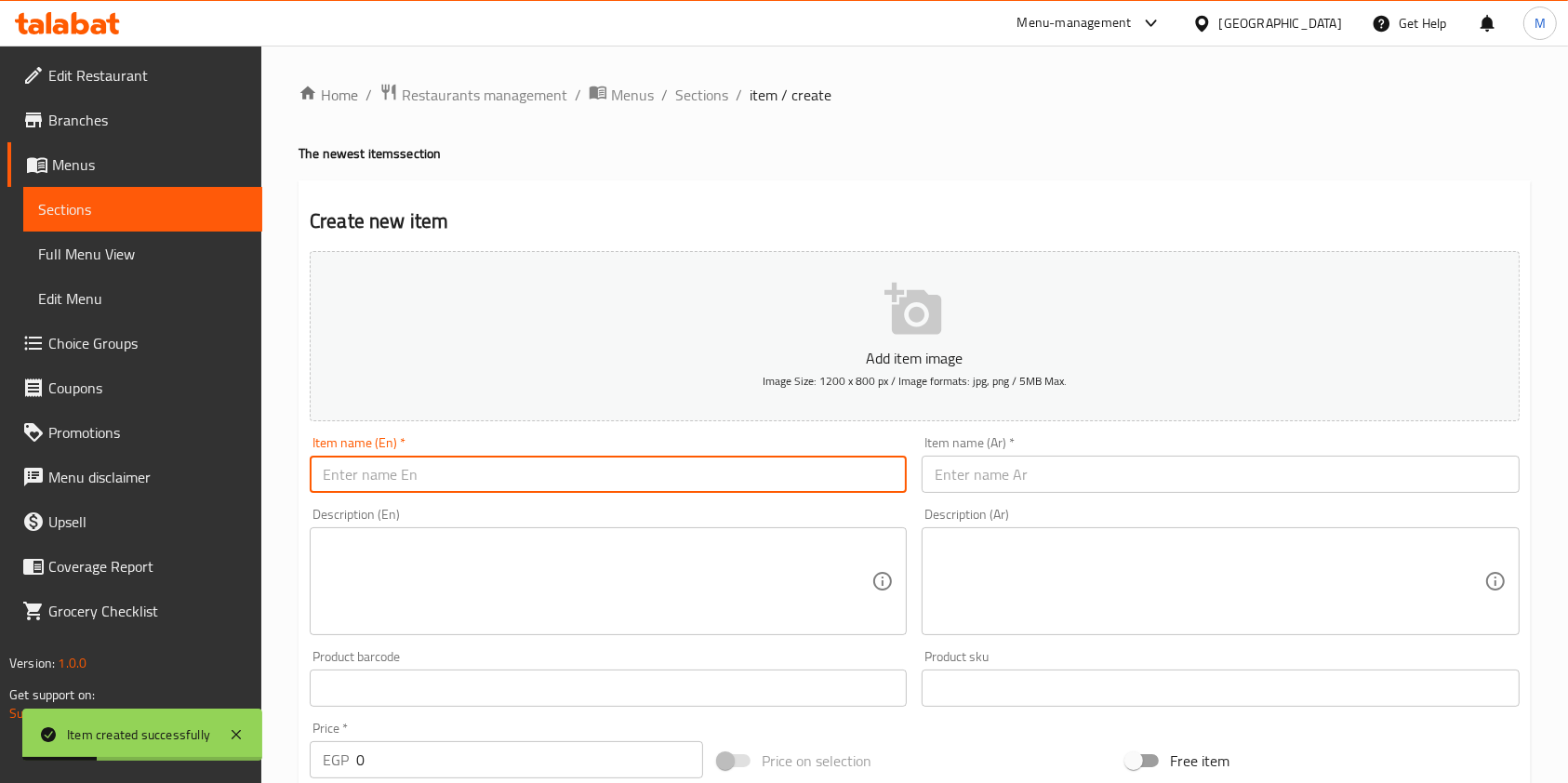
click at [610, 484] on input "text" at bounding box center [609, 474] width 597 height 37
paste input "Grilled kofta sandwich"
type input "Grilled kofta sandwich"
click at [1042, 484] on input "text" at bounding box center [1220, 474] width 597 height 37
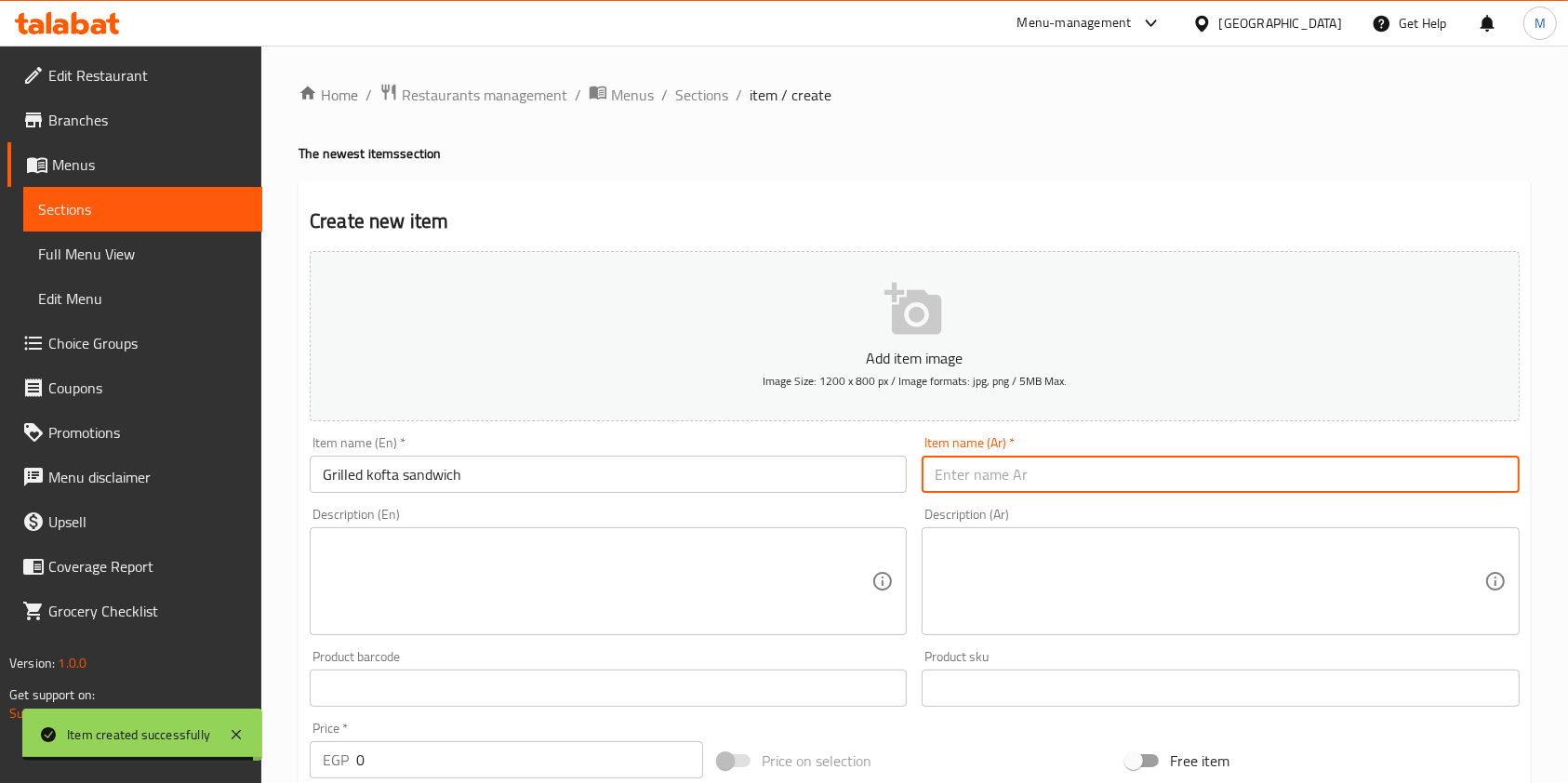
paste input "سندوتش كفته مشويه"
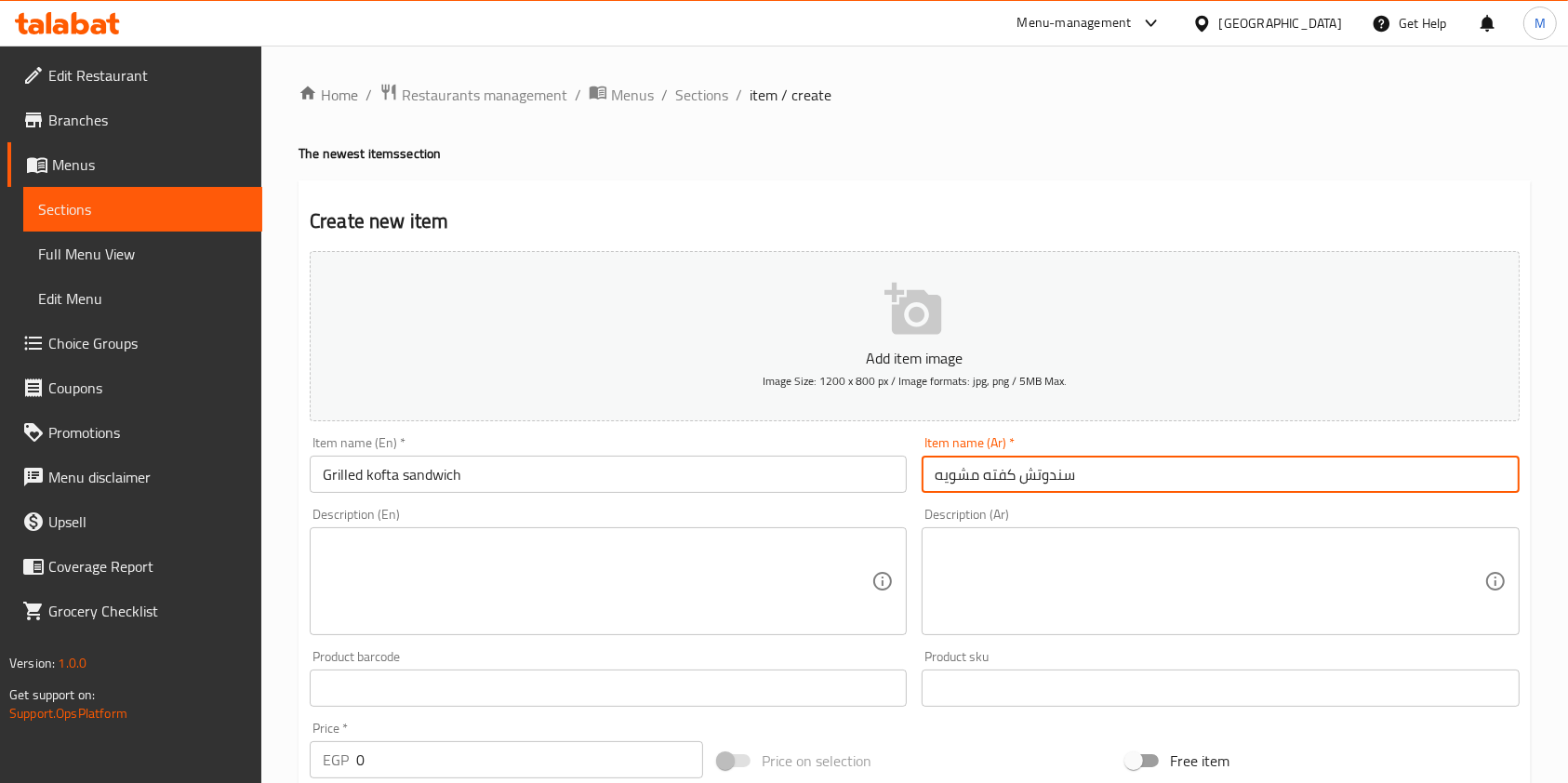
type input "سندوتش كفته مشويه"
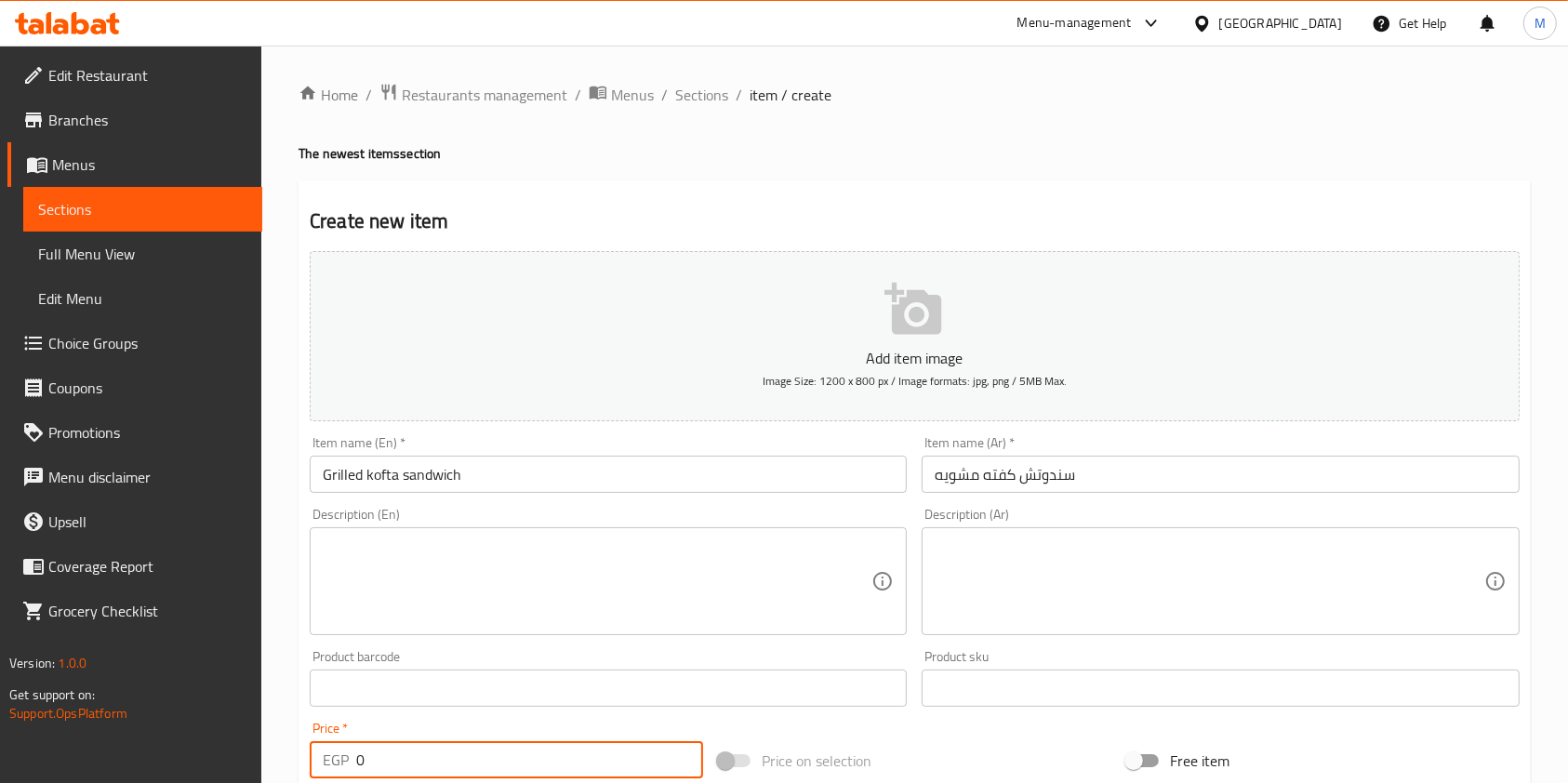
drag, startPoint x: 390, startPoint y: 758, endPoint x: 342, endPoint y: 765, distance: 48.5
click at [342, 765] on div "EGP 0 Price *" at bounding box center [507, 759] width 393 height 37
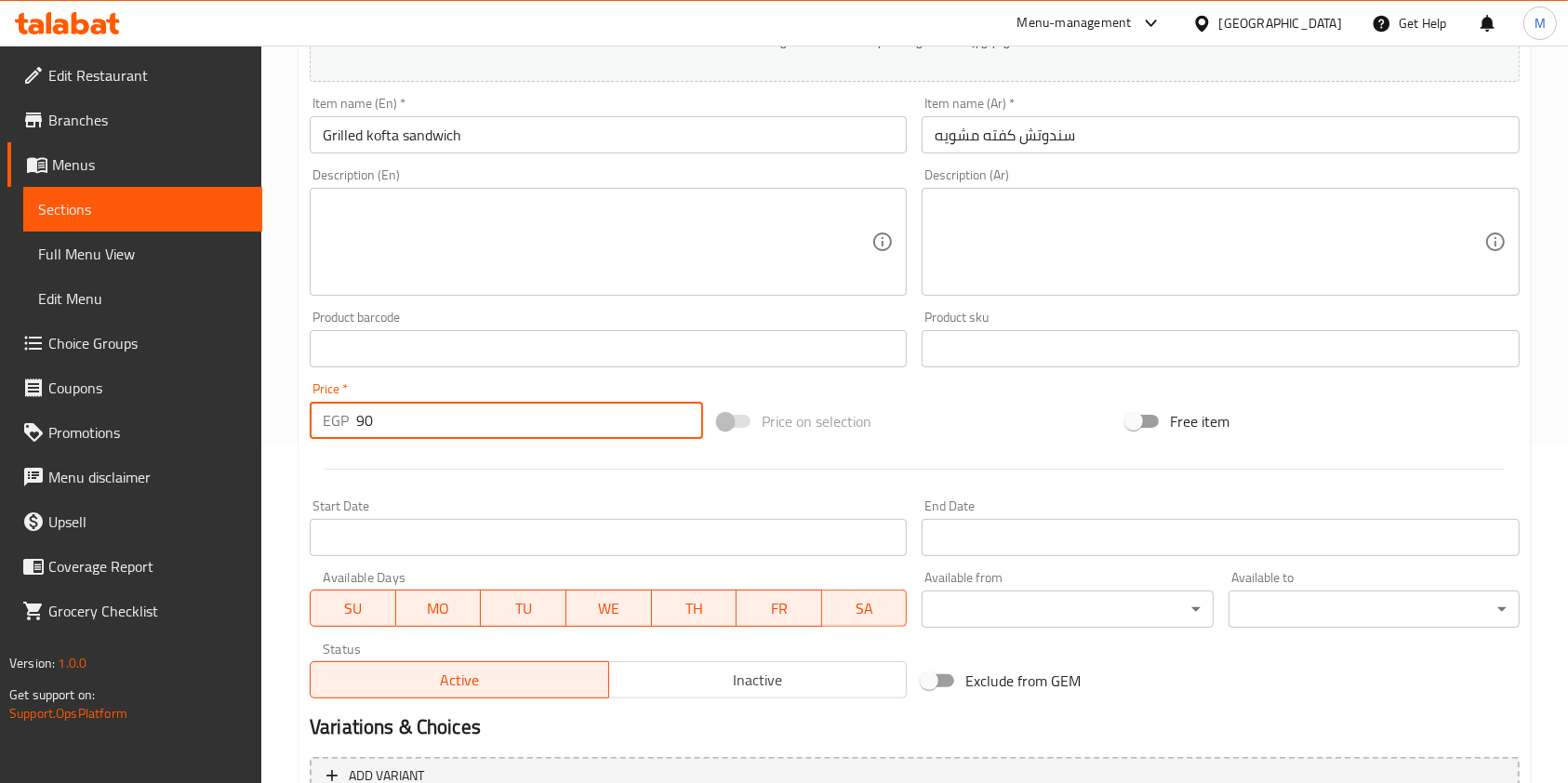
scroll to position [531, 0]
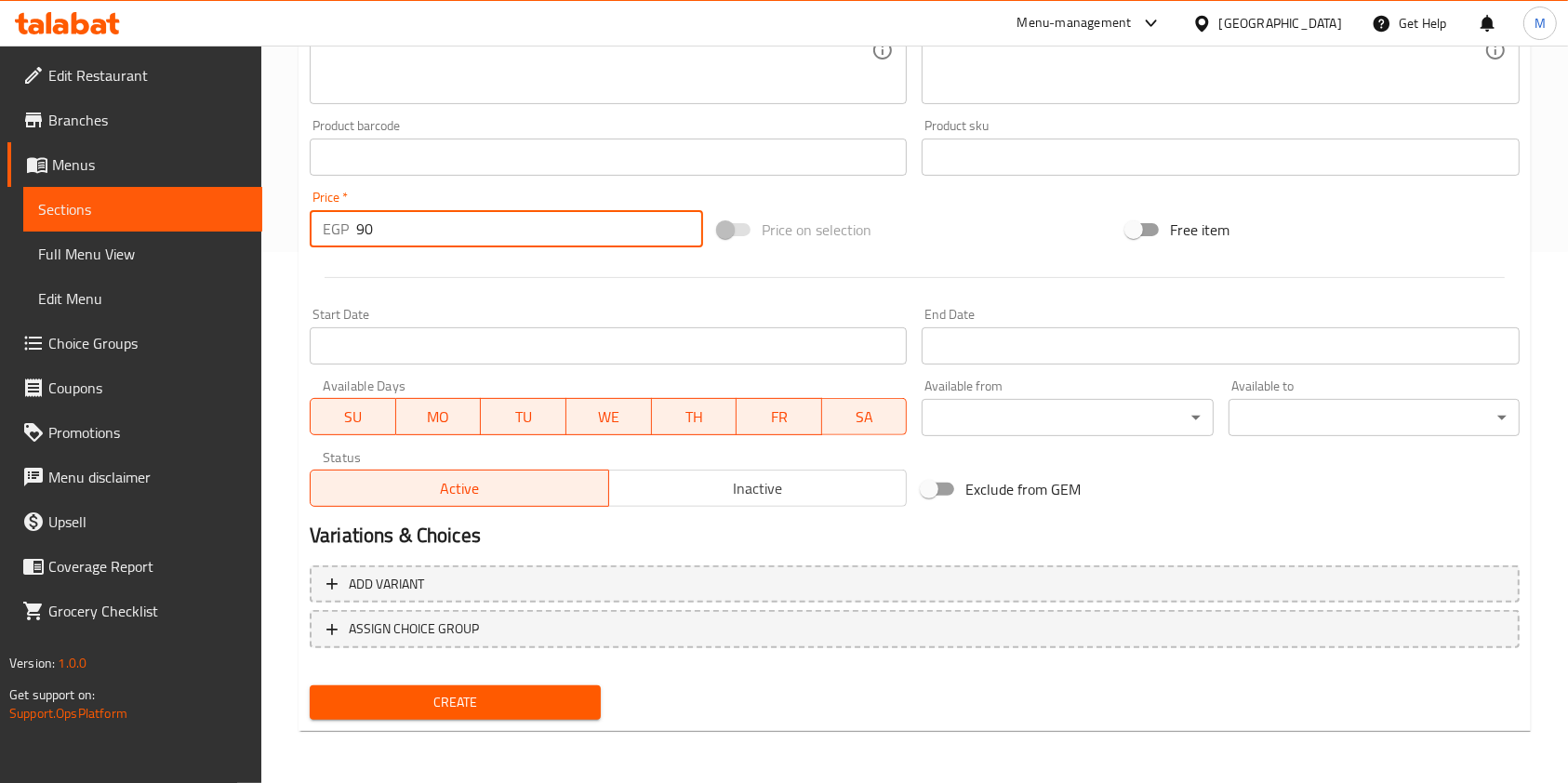
type input "90"
click at [580, 688] on button "Create" at bounding box center [456, 703] width 291 height 34
drag, startPoint x: 369, startPoint y: 227, endPoint x: 342, endPoint y: 240, distance: 30.0
click at [345, 240] on div "EGP 0 Price *" at bounding box center [507, 228] width 393 height 37
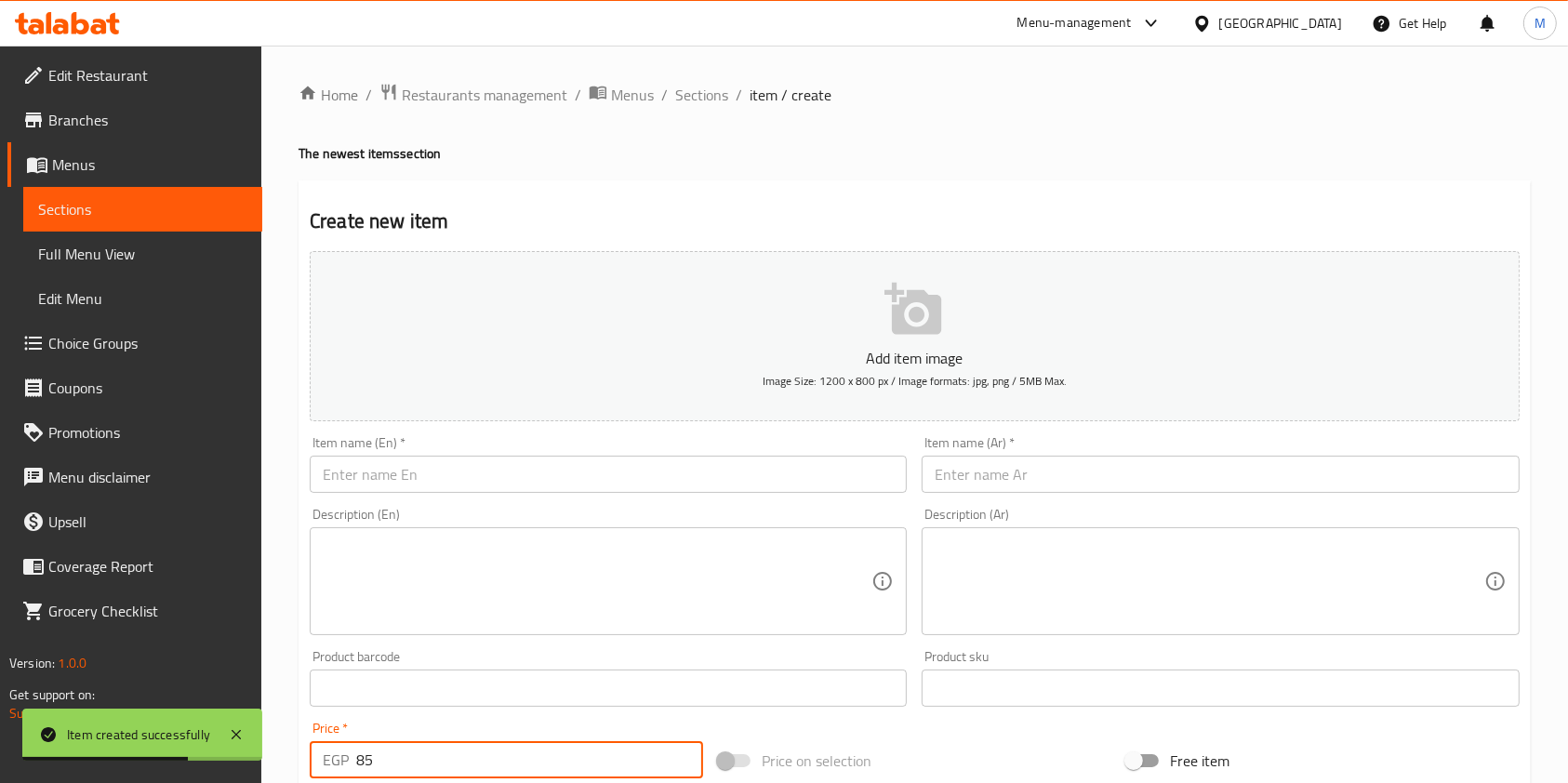
type input "85"
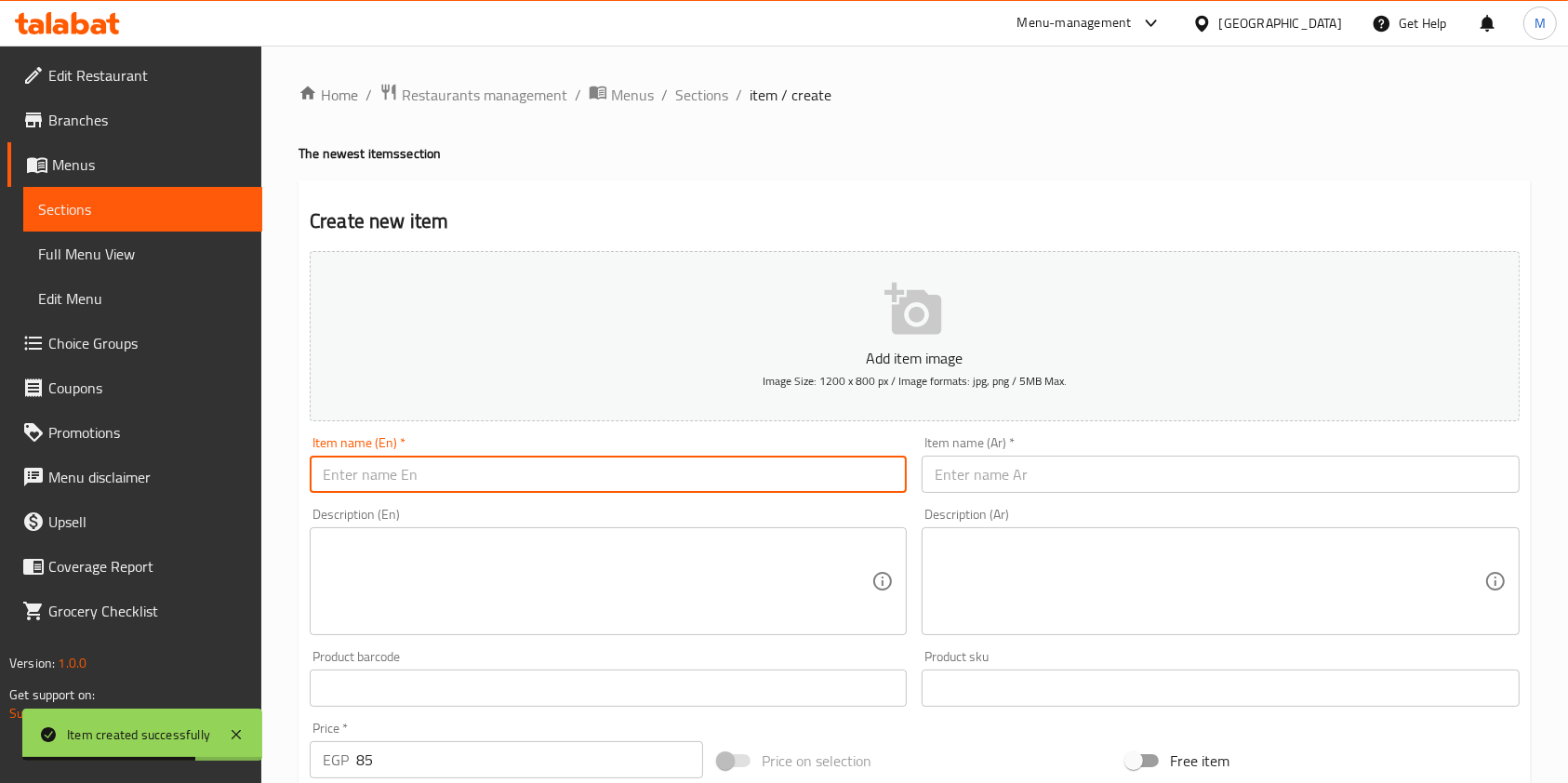
click at [633, 477] on input "text" at bounding box center [609, 474] width 597 height 37
paste input "Grilled chicken shish tawook sandwich"
type input "Grilled chicken shish tawook sandwich"
click at [1126, 490] on input "text" at bounding box center [1220, 474] width 597 height 37
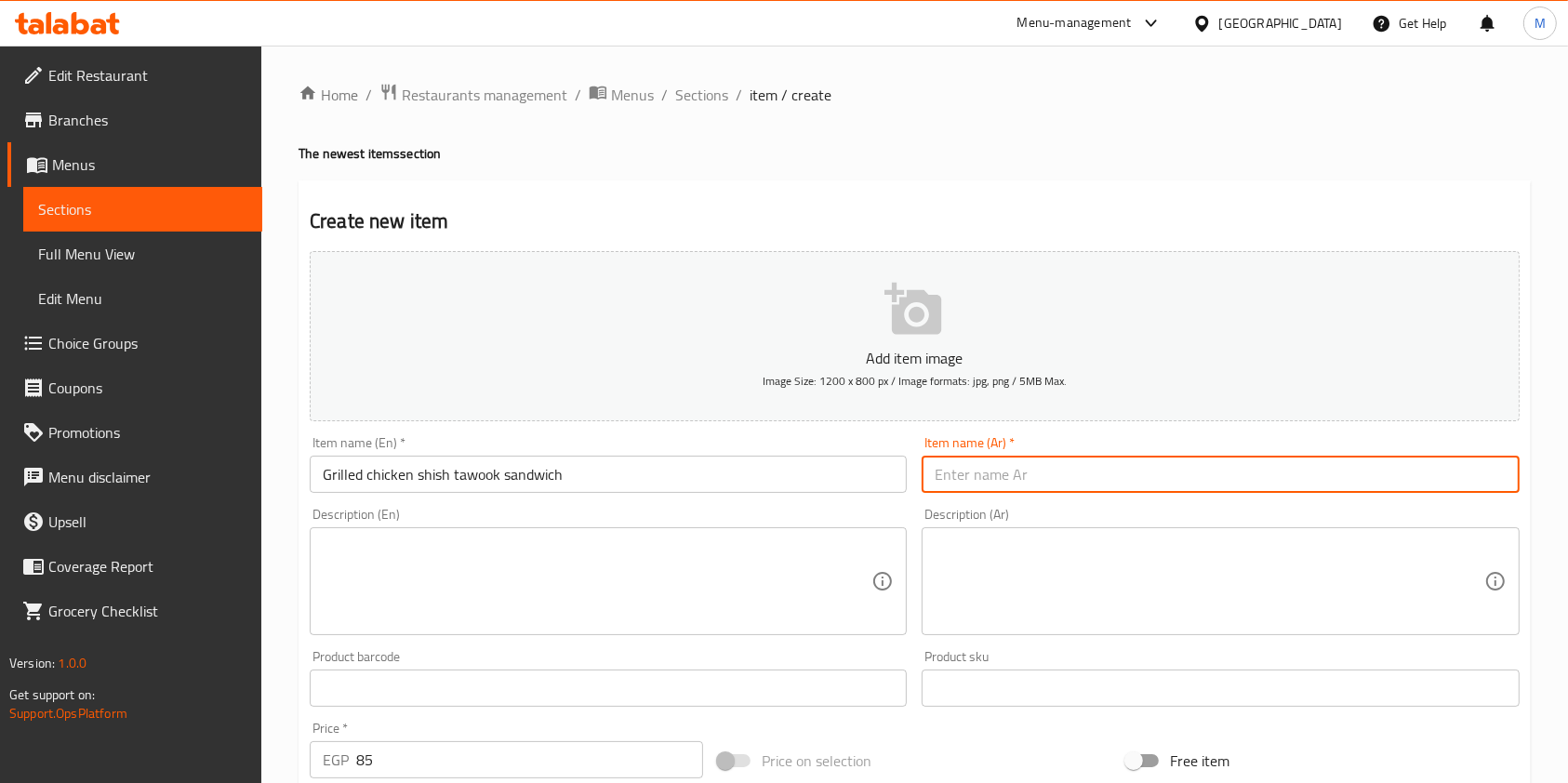
paste input "سندوتش شيش طاووق مشوي"
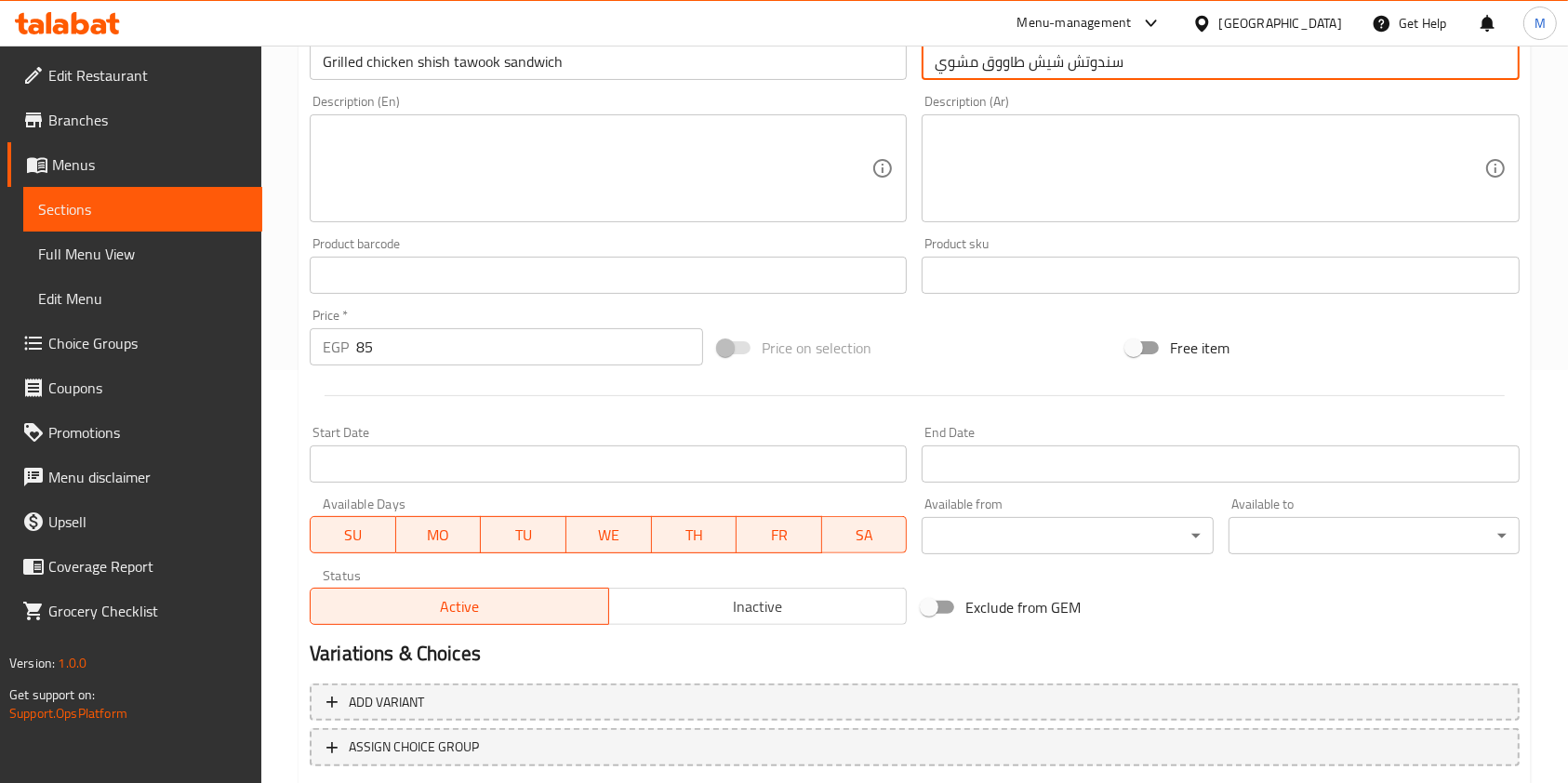
scroll to position [531, 0]
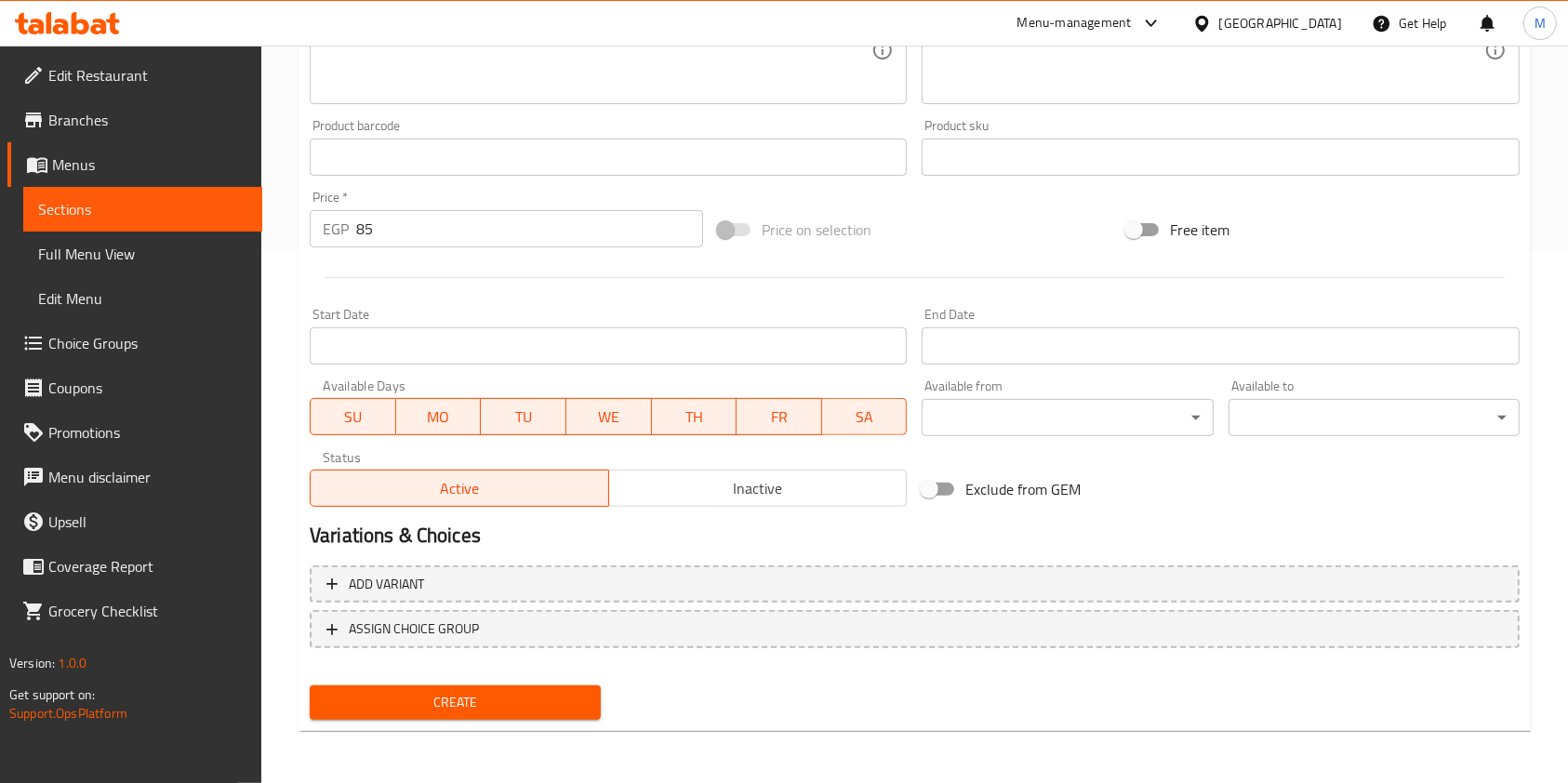
type input "سندوتش شيش طاووق مشوي"
click at [463, 709] on span "Create" at bounding box center [455, 703] width 261 height 24
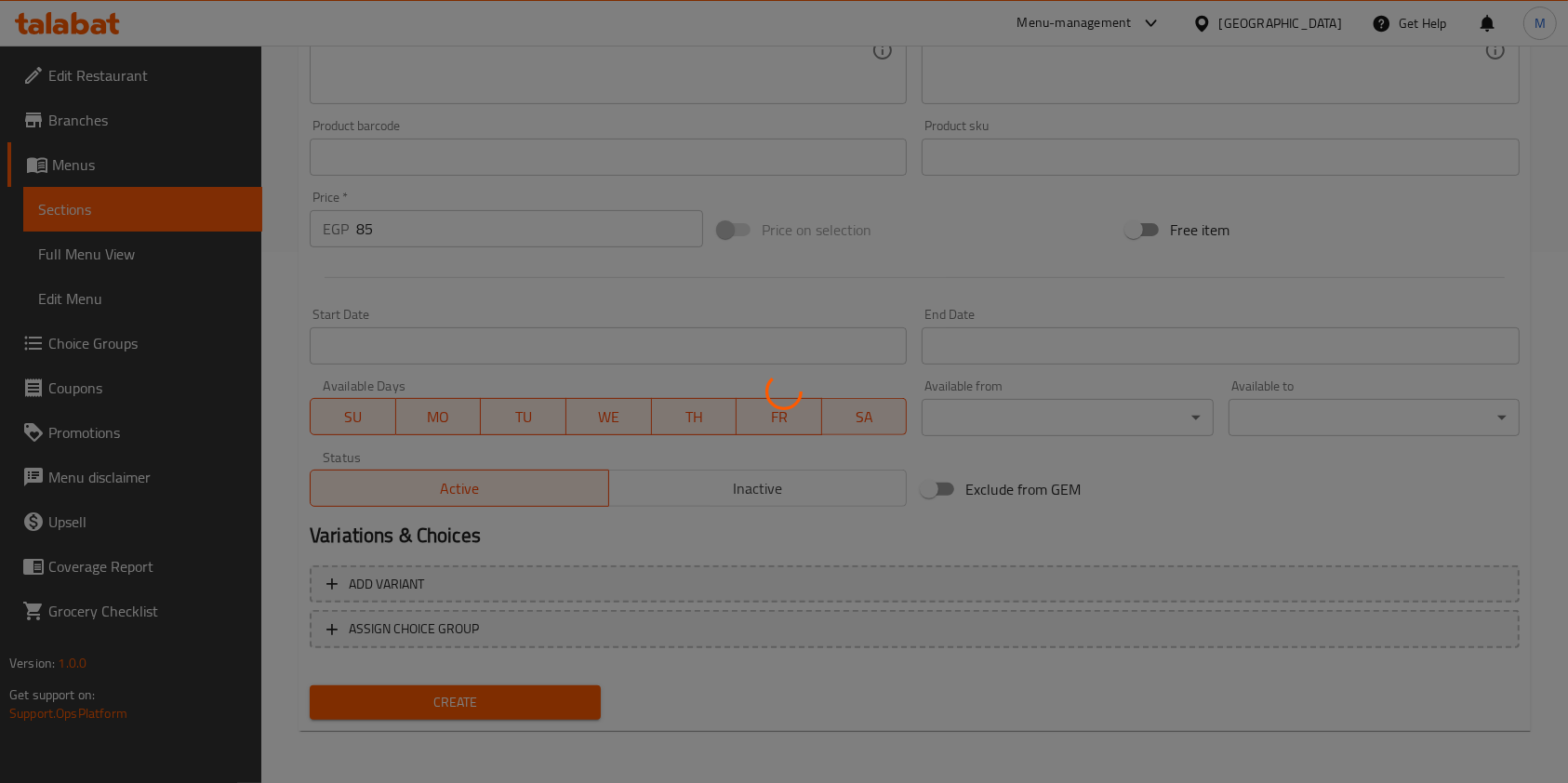
type input "0"
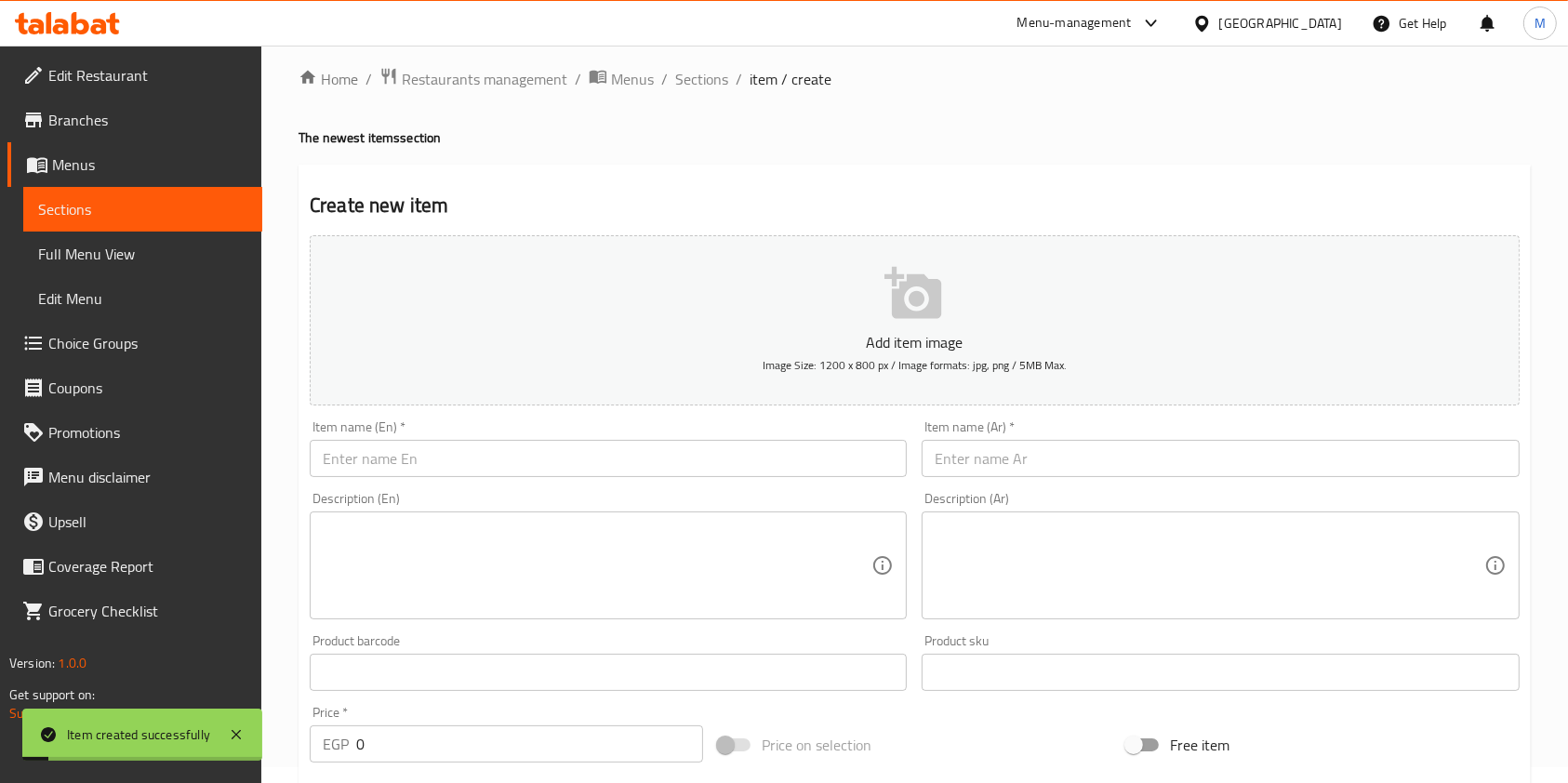
scroll to position [0, 0]
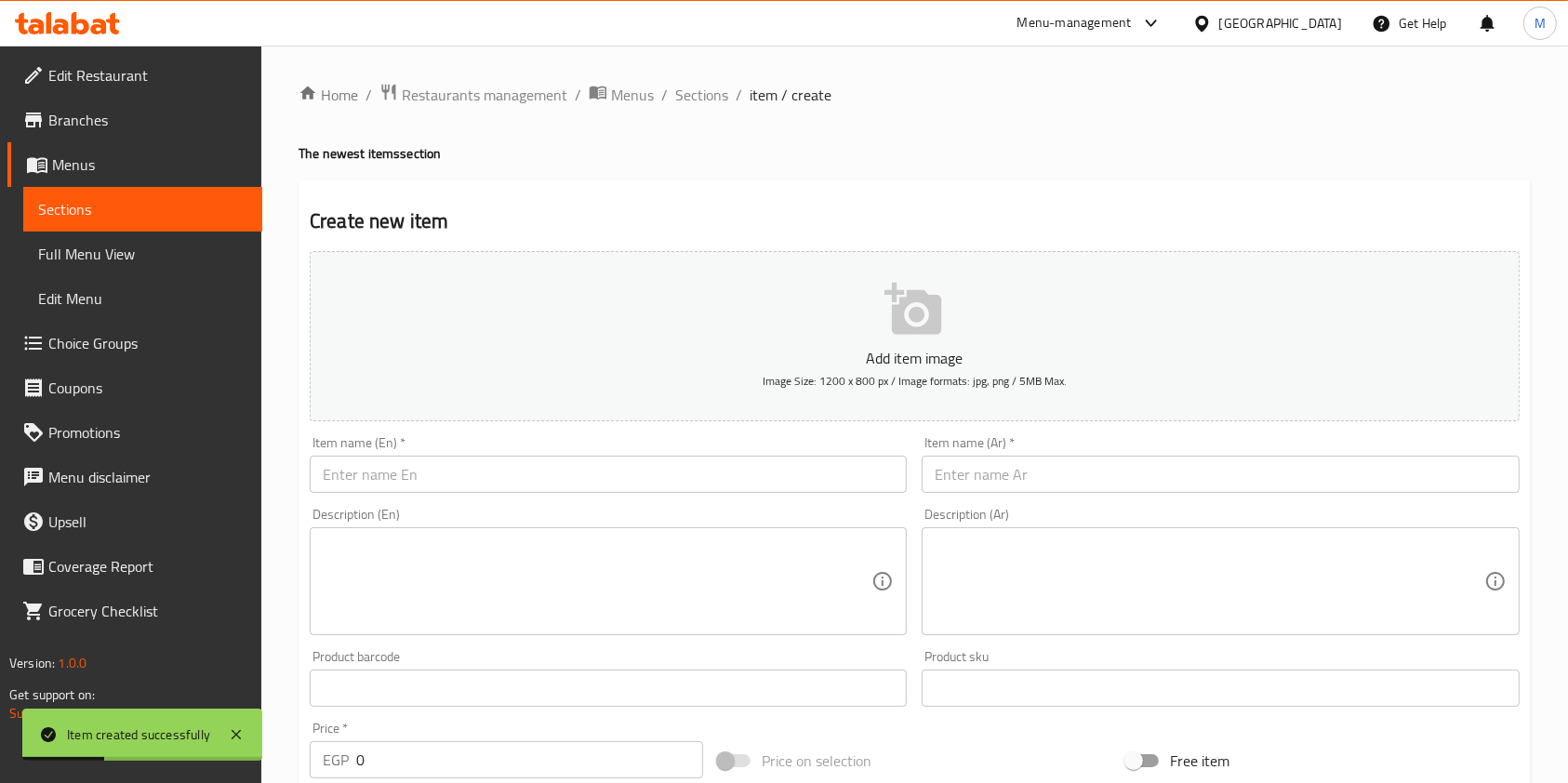
drag, startPoint x: 707, startPoint y: 101, endPoint x: 984, endPoint y: 142, distance: 280.0
click at [707, 101] on span "Sections" at bounding box center [701, 96] width 53 height 23
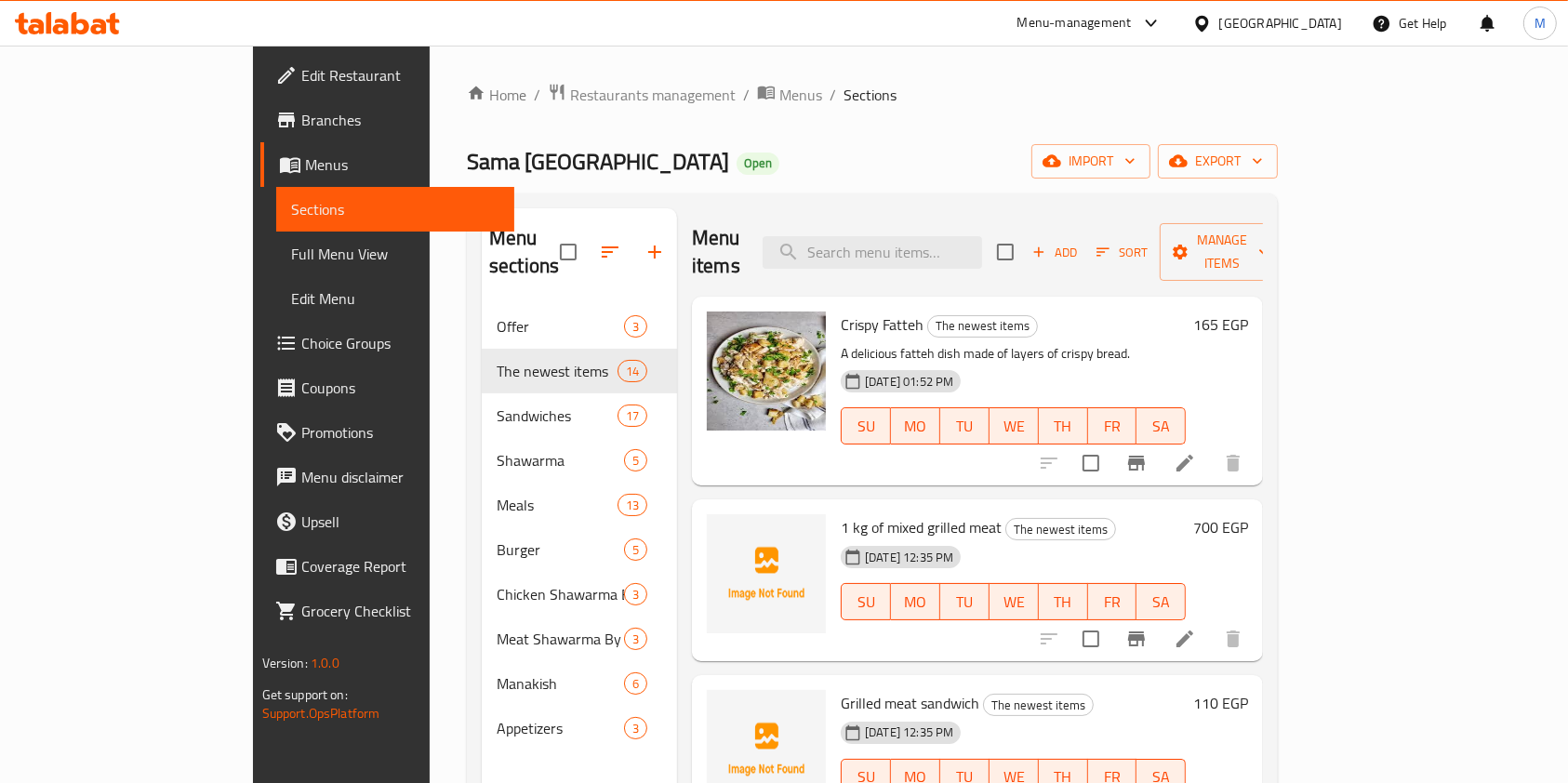
click at [88, 14] on icon at bounding box center [67, 24] width 105 height 23
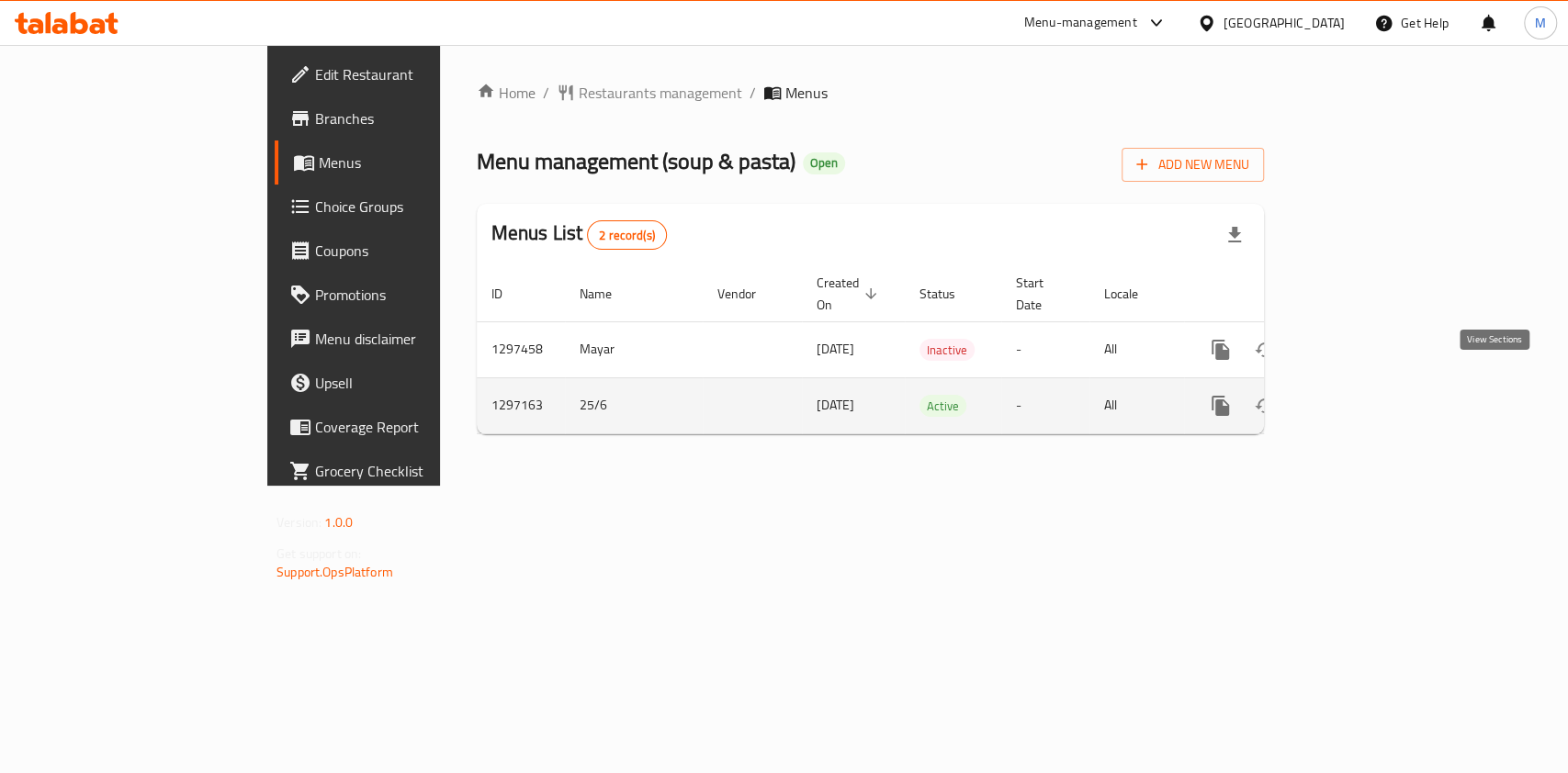
click at [1364, 395] on icon "enhanced table" at bounding box center [1353, 406] width 22 height 22
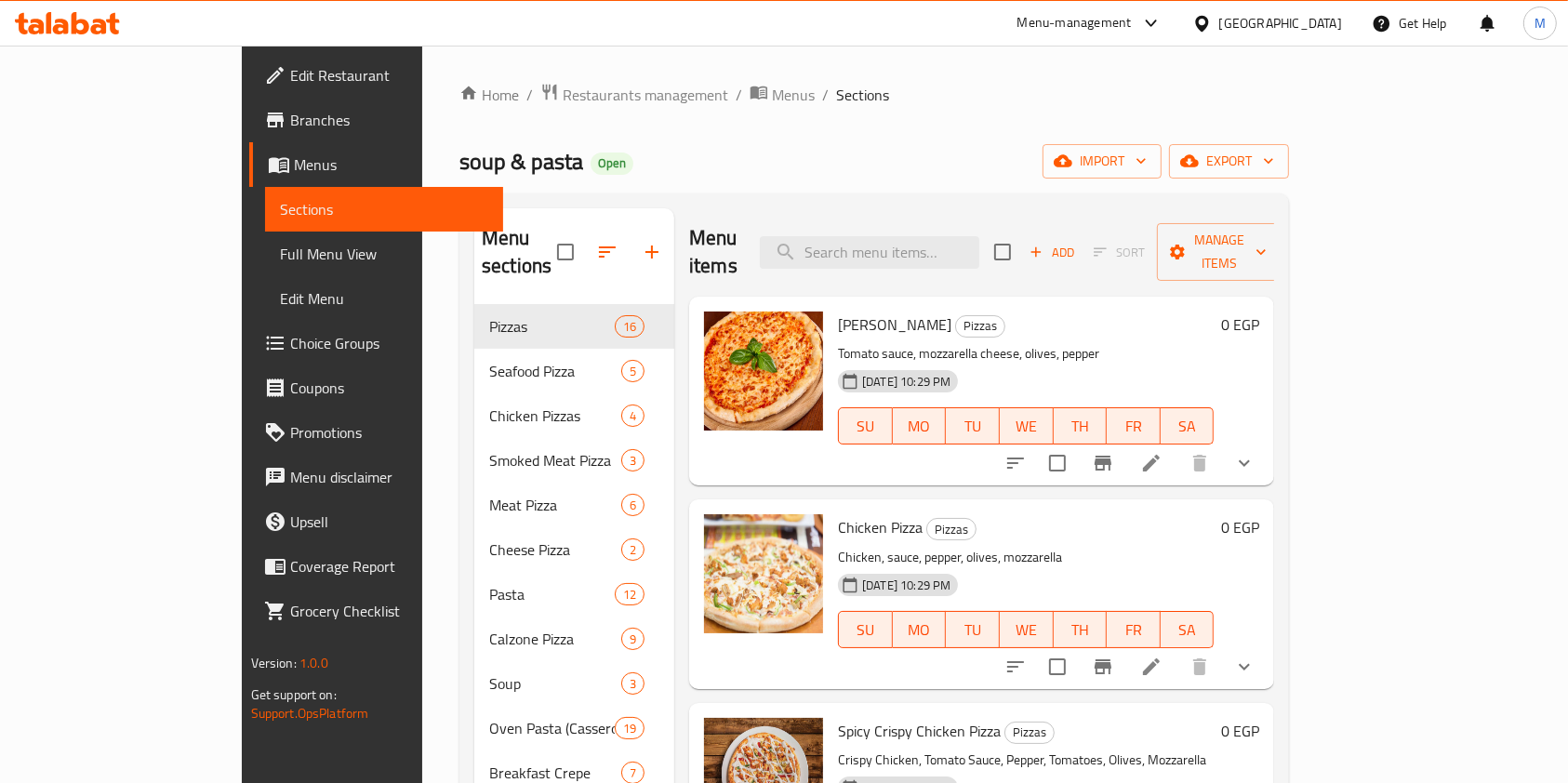
click at [118, 30] on icon at bounding box center [112, 24] width 13 height 22
